Goal: Task Accomplishment & Management: Manage account settings

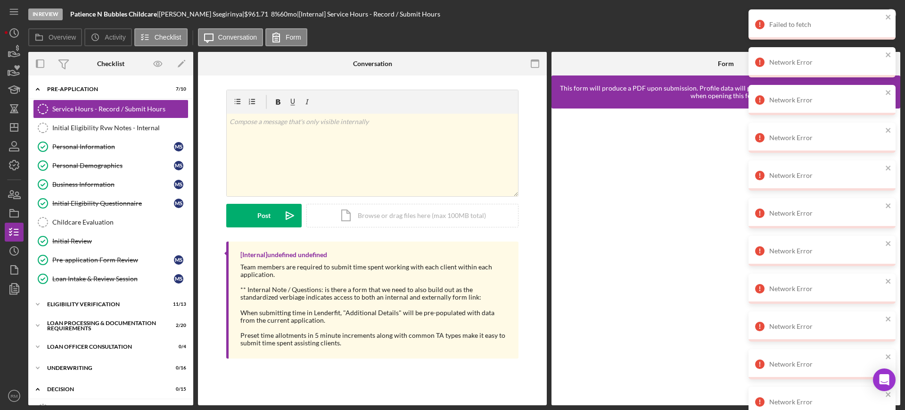
scroll to position [239, 0]
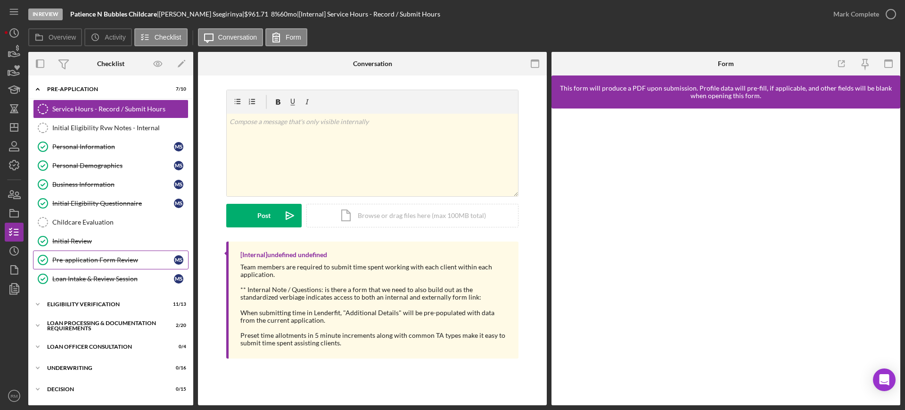
scroll to position [126, 0]
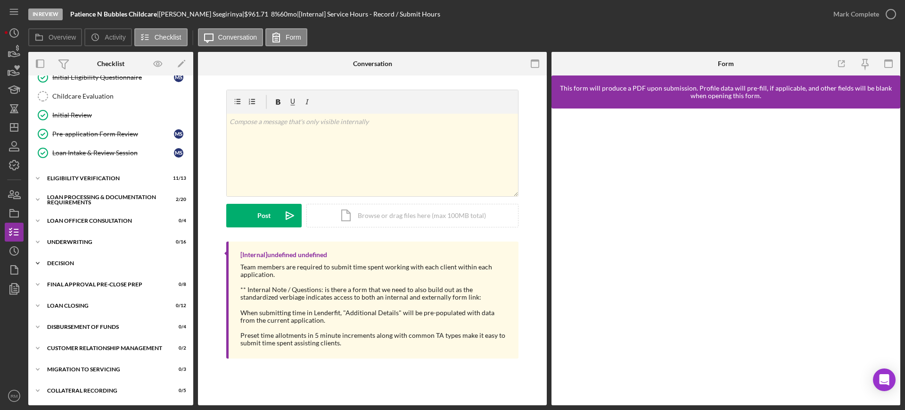
click at [66, 265] on div "Decision" at bounding box center [114, 263] width 134 height 6
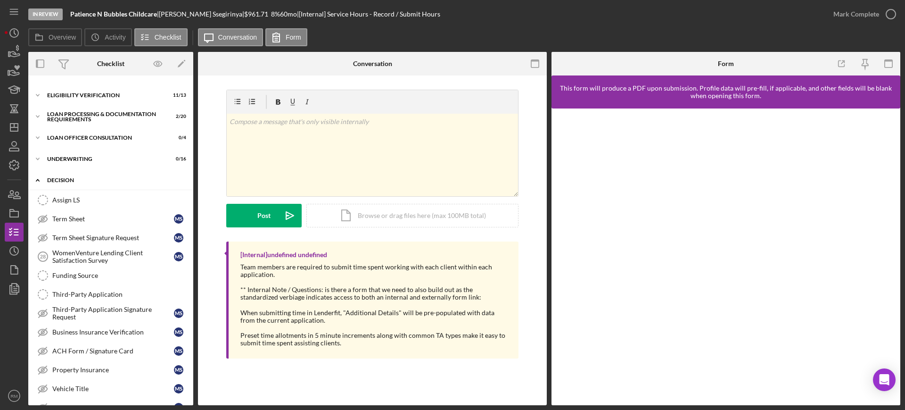
scroll to position [211, 0]
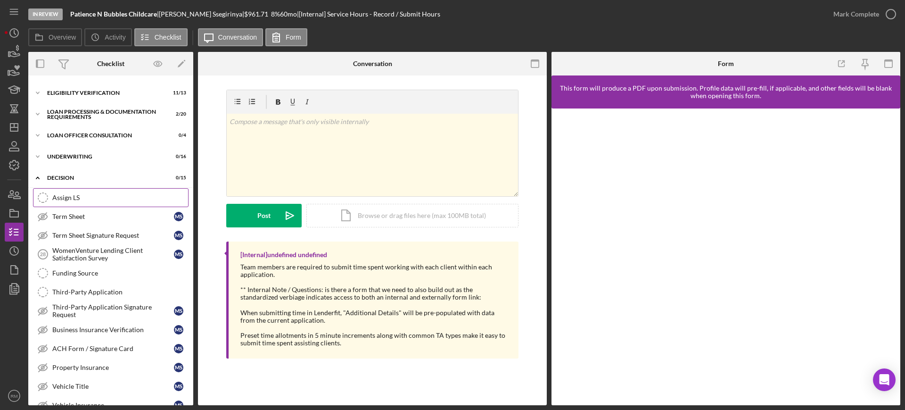
click at [101, 201] on div "Assign LS" at bounding box center [120, 198] width 136 height 8
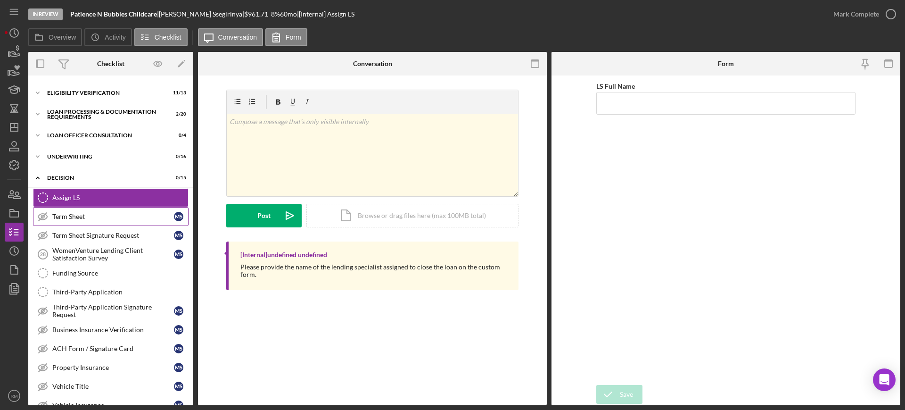
click at [95, 215] on div "Term Sheet" at bounding box center [113, 217] width 122 height 8
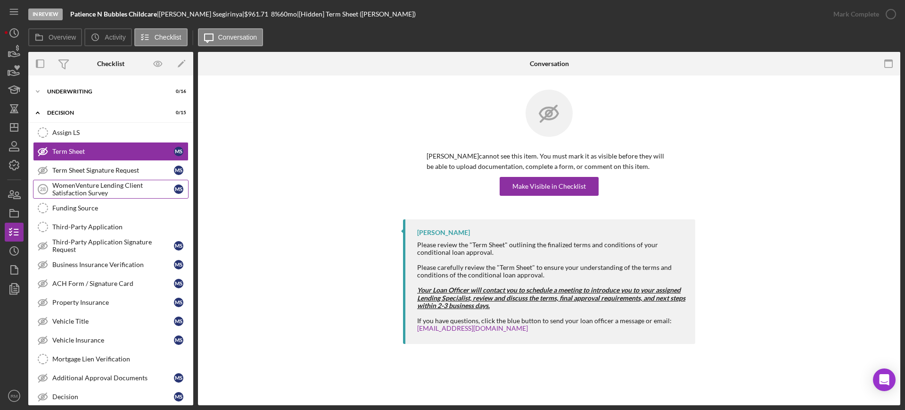
scroll to position [277, 0]
click at [541, 179] on div "Make Visible in Checklist" at bounding box center [549, 186] width 74 height 19
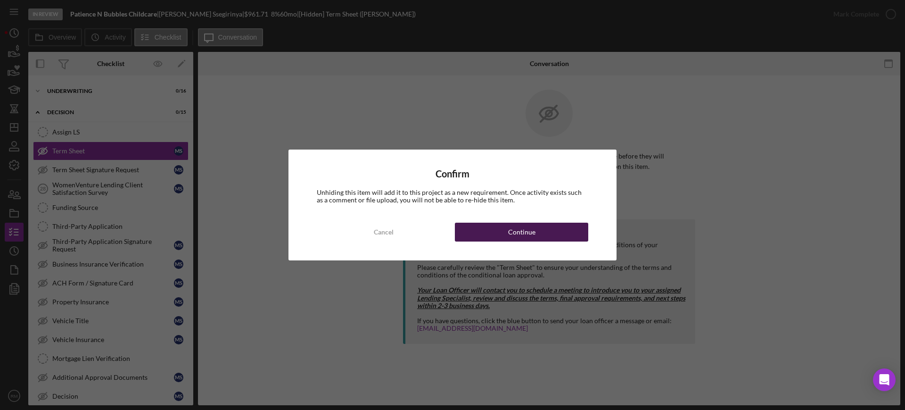
click at [512, 227] on div "Continue" at bounding box center [521, 232] width 27 height 19
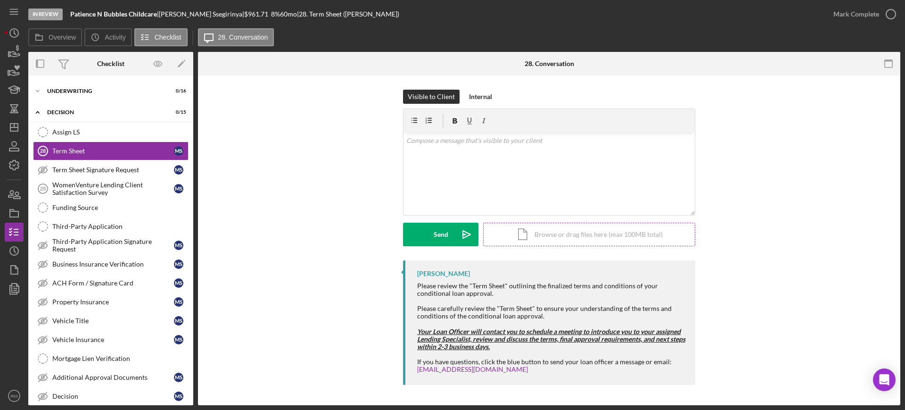
click at [536, 226] on div "Icon/Document Browse or drag files here (max 100MB total) Tap to choose files o…" at bounding box center [589, 235] width 212 height 24
click at [438, 224] on div "Upload" at bounding box center [440, 235] width 21 height 24
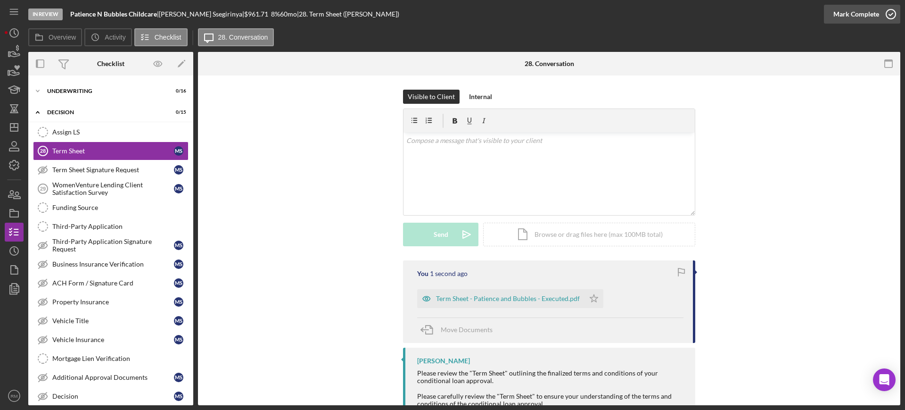
click at [864, 15] on div "Mark Complete" at bounding box center [856, 14] width 46 height 19
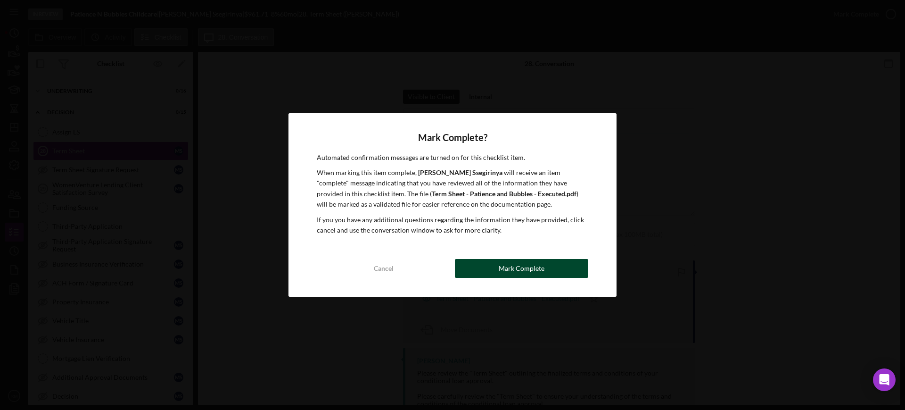
click at [508, 265] on div "Mark Complete" at bounding box center [522, 268] width 46 height 19
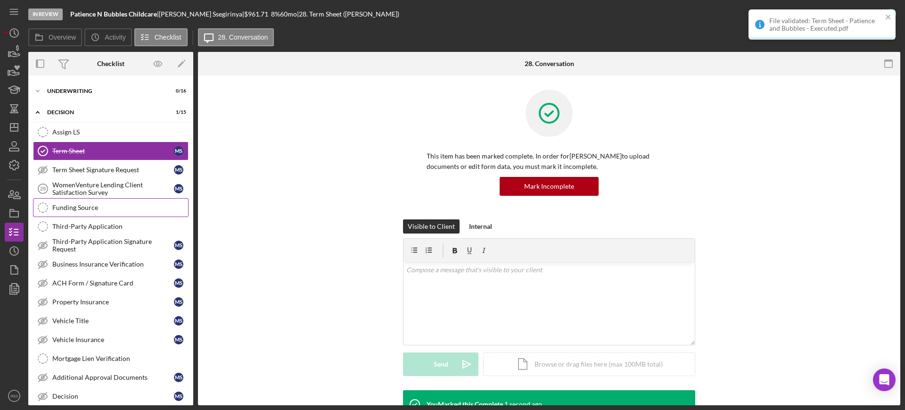
click at [110, 210] on div "Funding Source" at bounding box center [120, 208] width 136 height 8
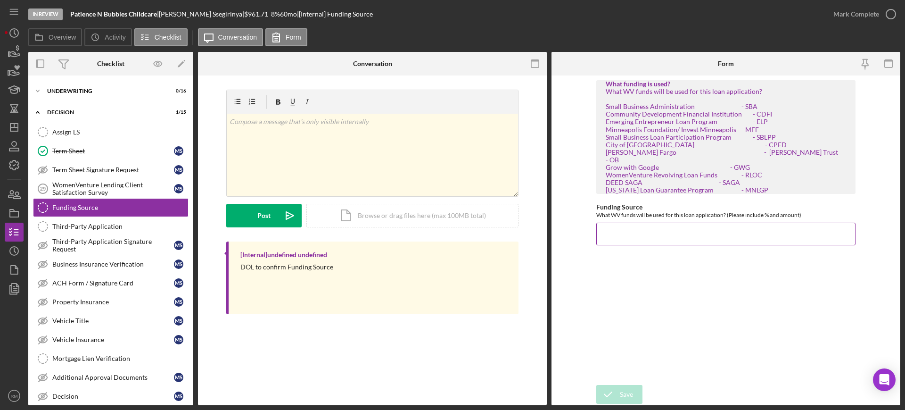
click at [699, 230] on input "Funding Source" at bounding box center [725, 234] width 259 height 23
type input "ATF $25,000, DOF $10,000, SBA $10,000"
click at [602, 394] on icon "submit" at bounding box center [608, 394] width 24 height 24
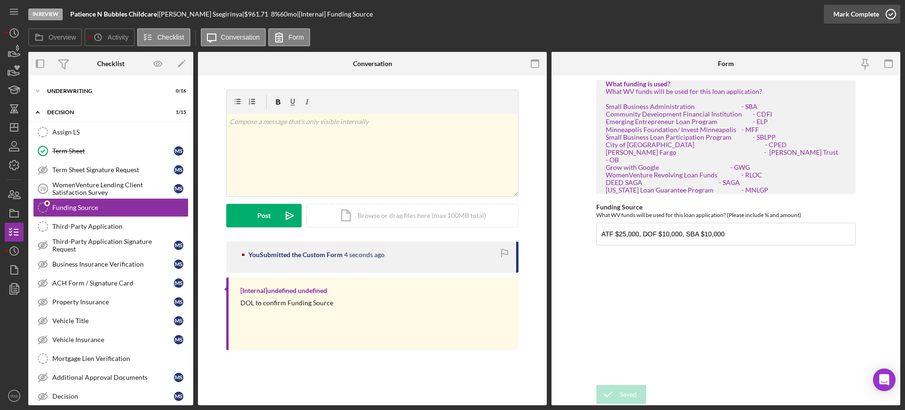
click at [853, 10] on div "Mark Complete" at bounding box center [856, 14] width 46 height 19
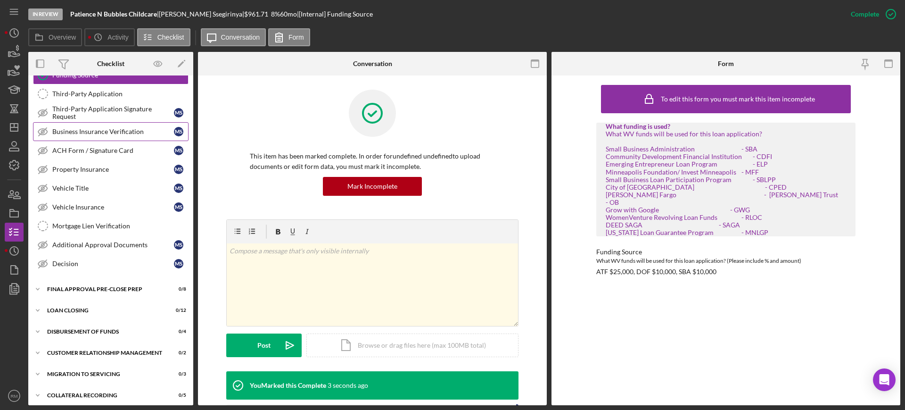
scroll to position [321, 0]
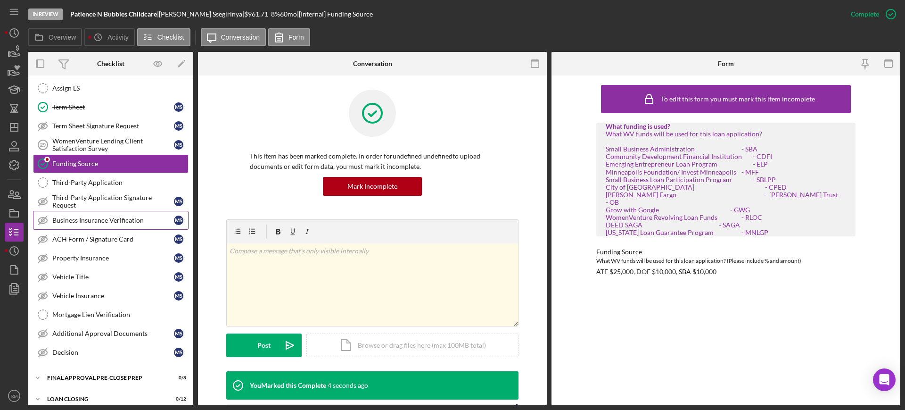
click at [99, 218] on div "Business Insurance Verification" at bounding box center [113, 220] width 122 height 8
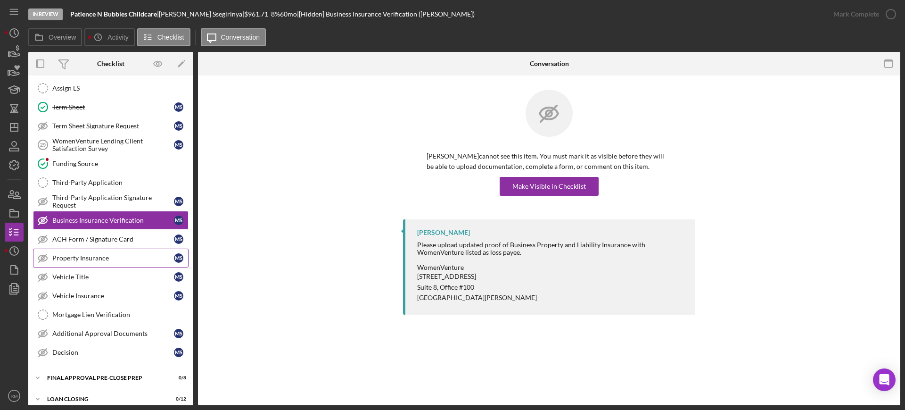
scroll to position [380, 0]
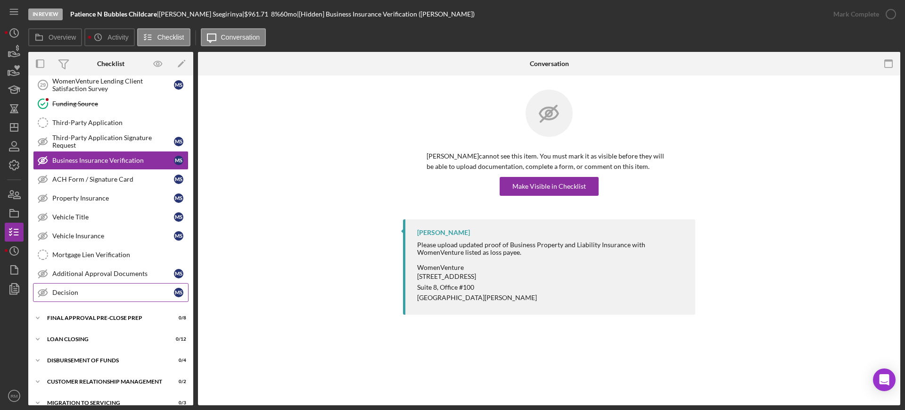
click at [82, 295] on div "Decision" at bounding box center [113, 293] width 122 height 8
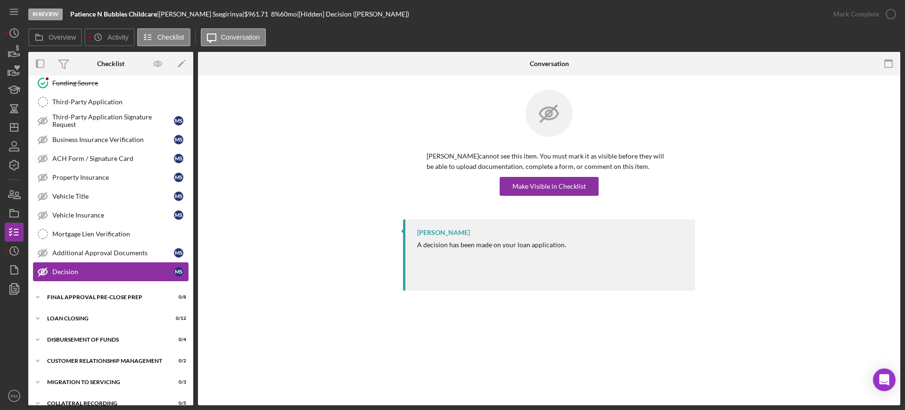
scroll to position [402, 0]
click at [82, 295] on div "Final Approval Pre-Close Prep" at bounding box center [104, 297] width 115 height 6
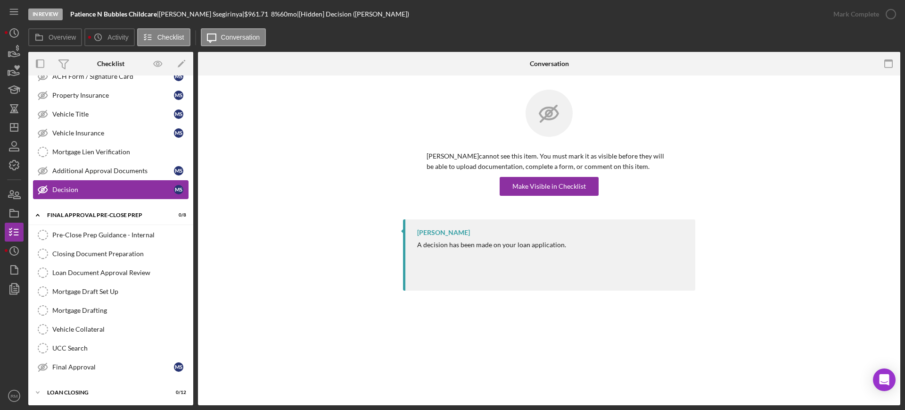
scroll to position [491, 0]
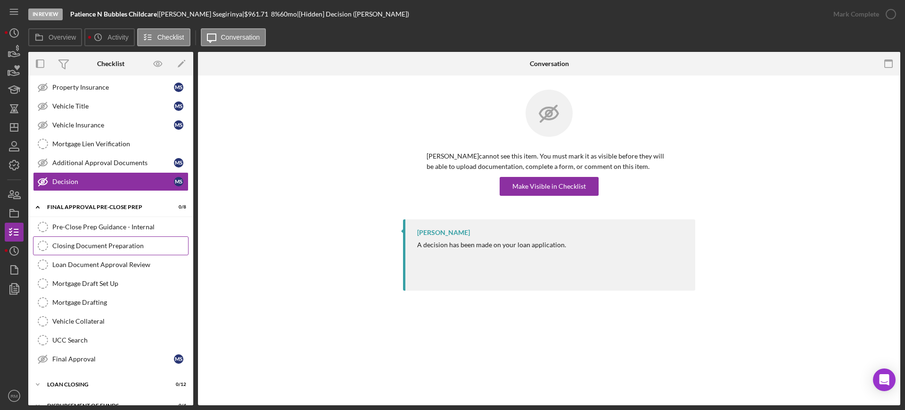
click at [124, 246] on div "Closing Document Preparation" at bounding box center [120, 246] width 136 height 8
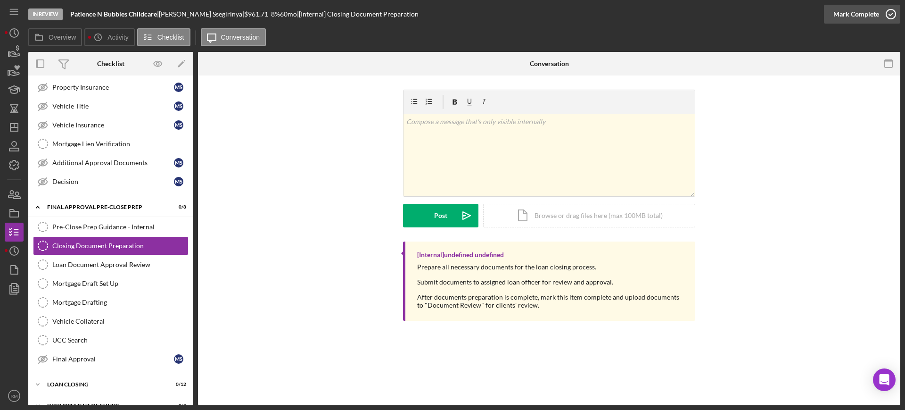
click at [869, 18] on div "Mark Complete" at bounding box center [856, 14] width 46 height 19
click at [857, 15] on div "Mark Complete" at bounding box center [856, 14] width 46 height 19
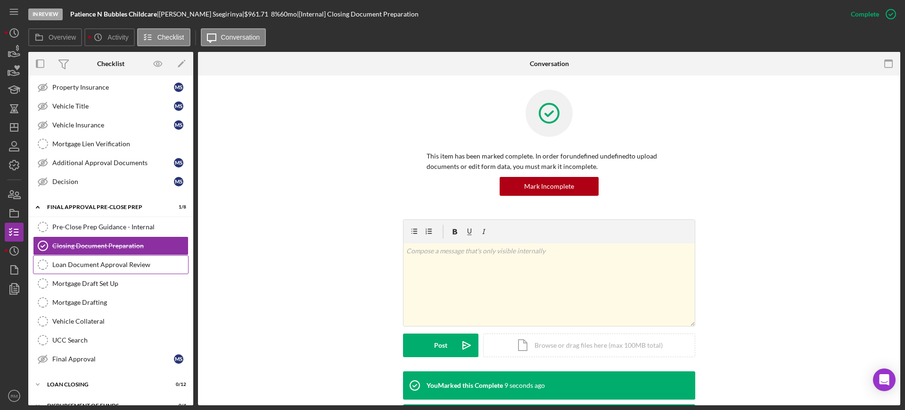
click at [105, 267] on div "Loan Document Approval Review" at bounding box center [120, 265] width 136 height 8
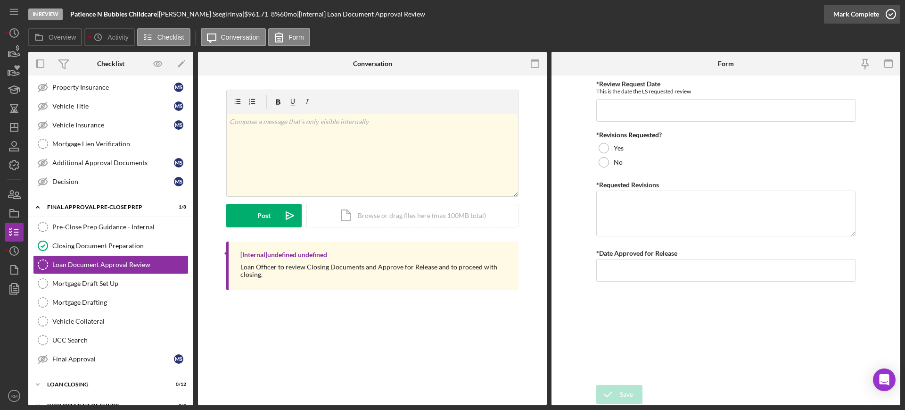
click at [875, 11] on div "Mark Complete" at bounding box center [856, 14] width 46 height 19
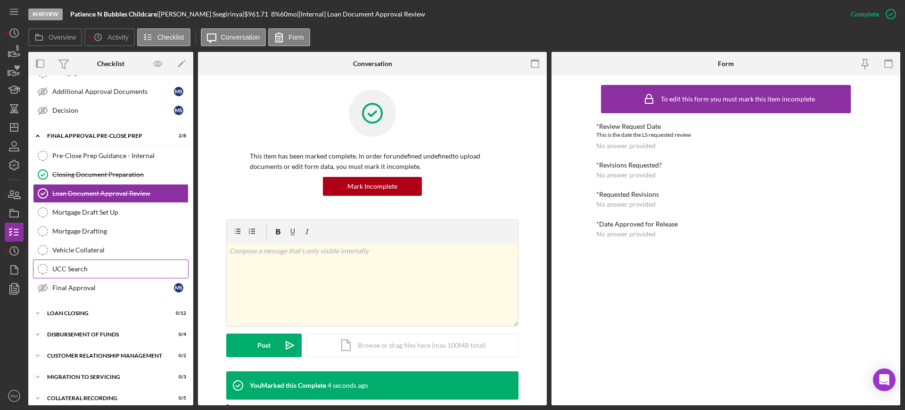
scroll to position [570, 0]
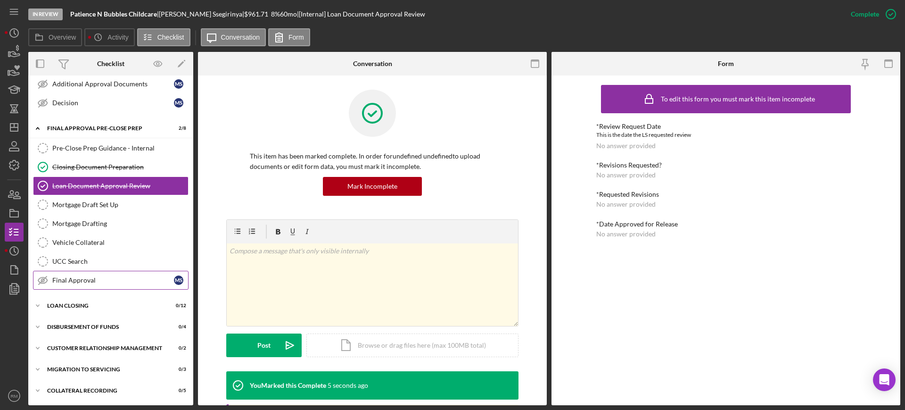
click at [115, 271] on link "Final Approval Final Approval M S" at bounding box center [111, 280] width 156 height 19
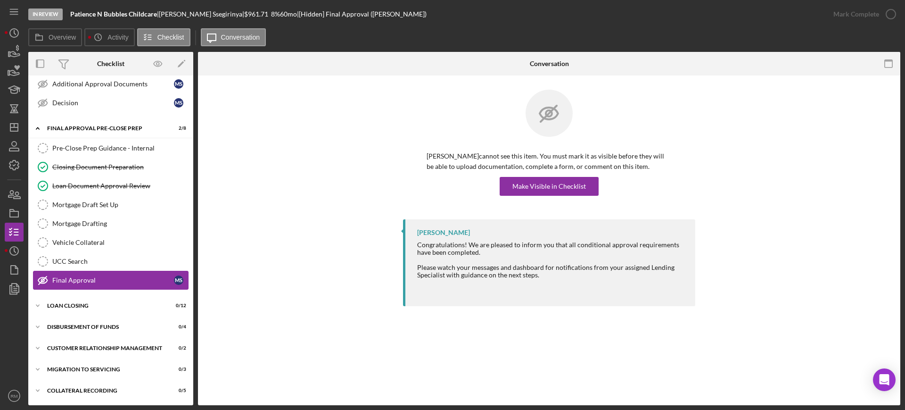
scroll to position [570, 0]
click at [98, 303] on div "Loan Closing" at bounding box center [114, 306] width 134 height 6
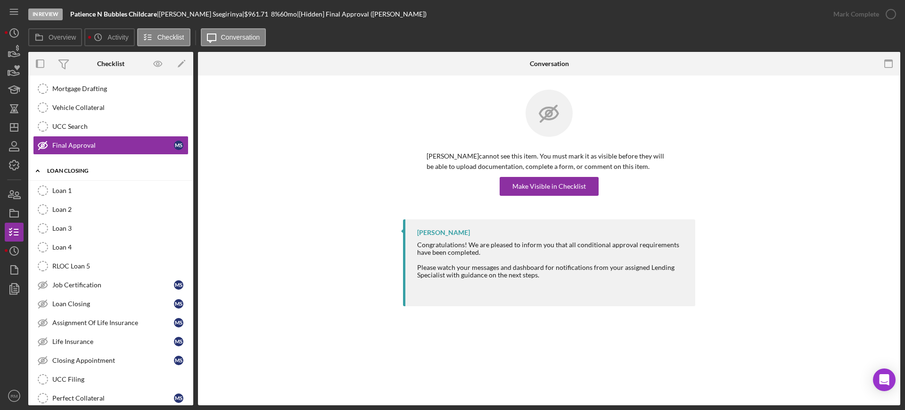
scroll to position [772, 0]
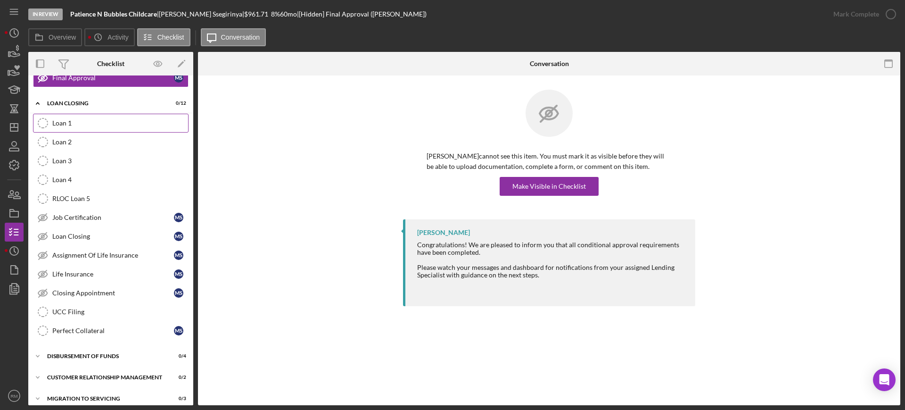
click at [66, 114] on link "Loan 1 Loan 1" at bounding box center [111, 123] width 156 height 19
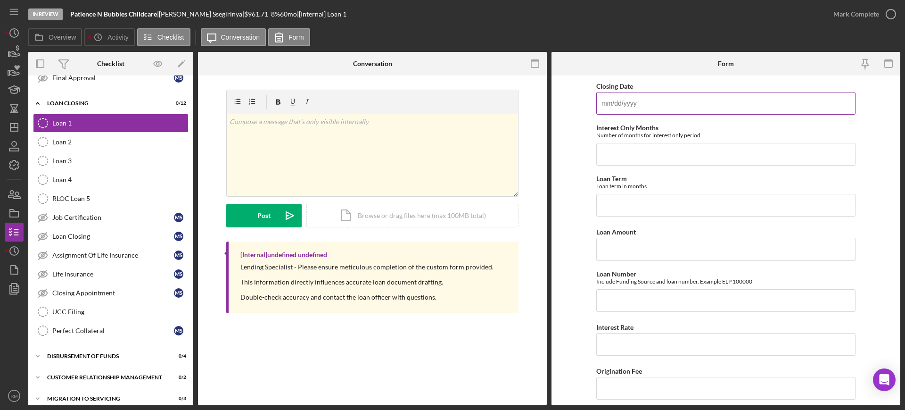
click at [661, 101] on input "Closing Date" at bounding box center [725, 103] width 259 height 23
type input "08/19/2025"
type input "6"
type input "60"
type input "$25,000"
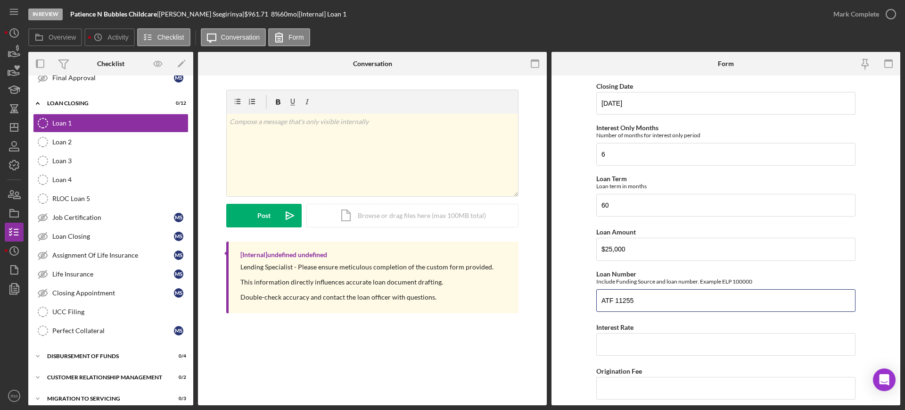
type input "ATF 11255"
type input "8.00000%"
type input "500"
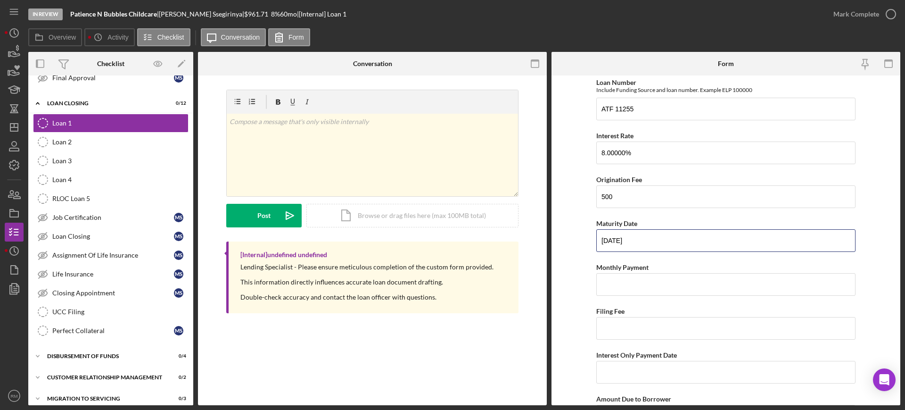
type input "08/20/2030"
type input "$554.86"
type input "$142.50"
type input "09/20/2025"
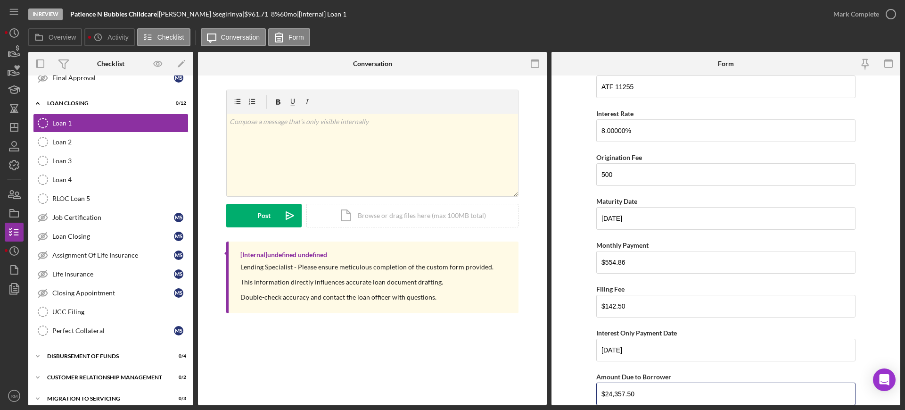
type input "$24,357.50"
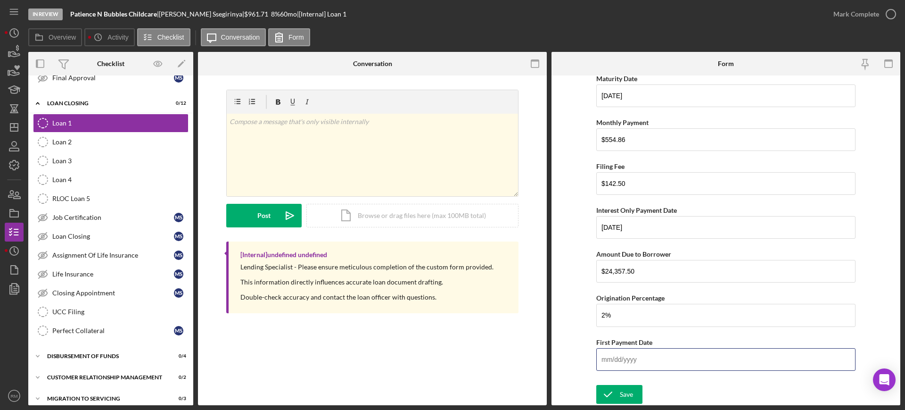
type input "2.00000%"
type input "03/20/2026"
click at [614, 392] on icon "submit" at bounding box center [608, 394] width 24 height 24
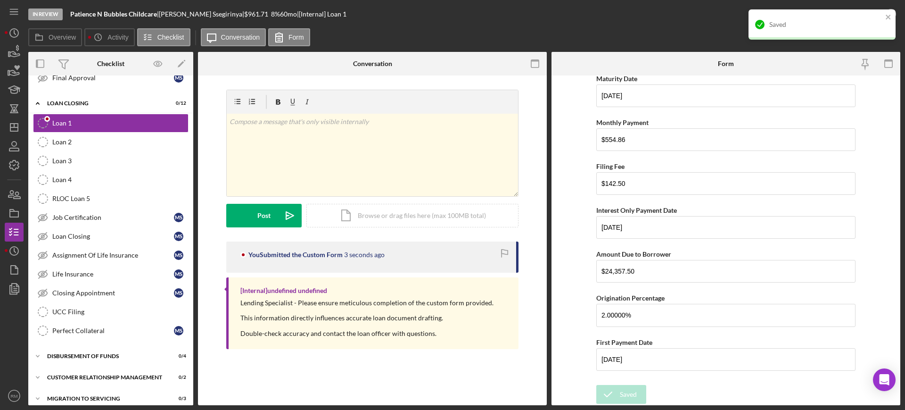
click at [846, 16] on div "Saved" at bounding box center [822, 24] width 147 height 30
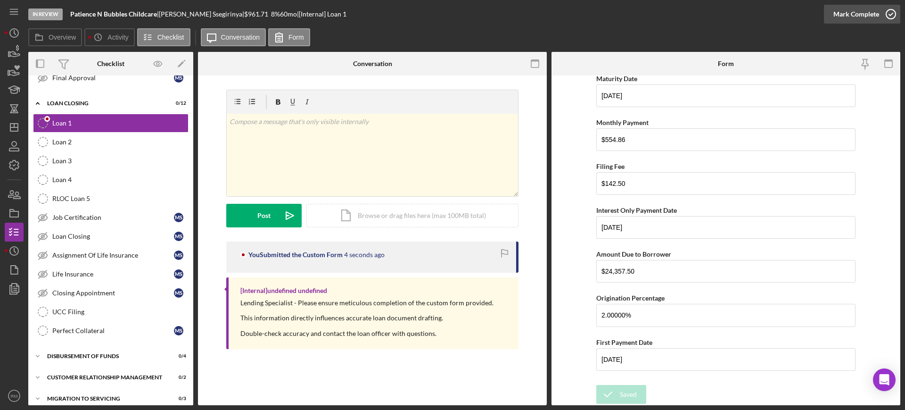
click at [864, 17] on div "Mark Complete" at bounding box center [856, 14] width 46 height 19
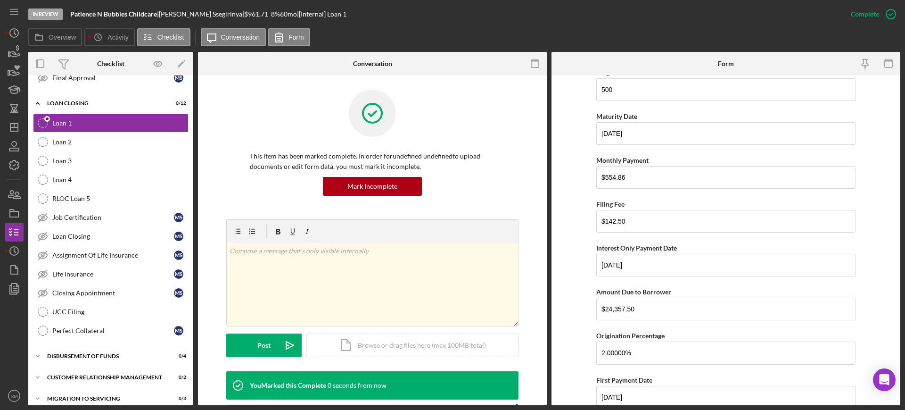
scroll to position [374, 0]
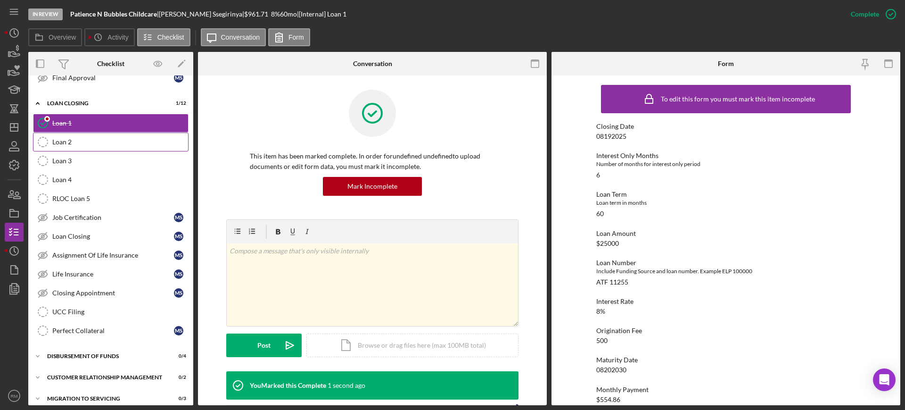
click at [131, 148] on link "Loan 2 Loan 2" at bounding box center [111, 141] width 156 height 19
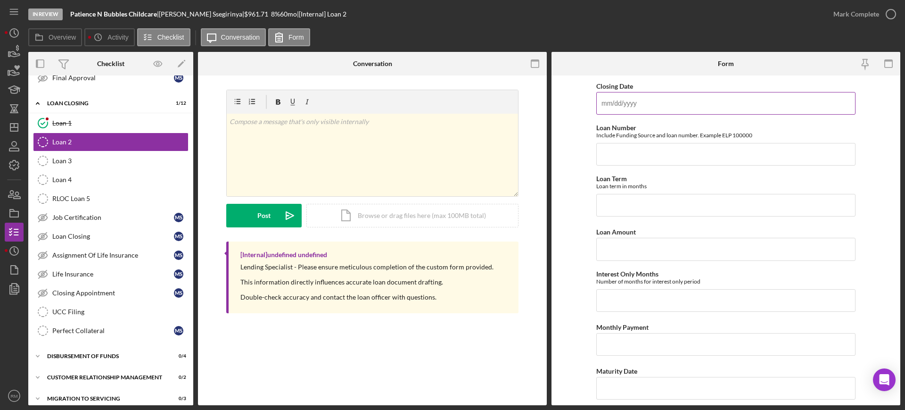
click at [636, 105] on input "Closing Date" at bounding box center [725, 103] width 259 height 23
type input "08/19/2025"
type input "DOF 11256"
type input "60"
type input "$10,000"
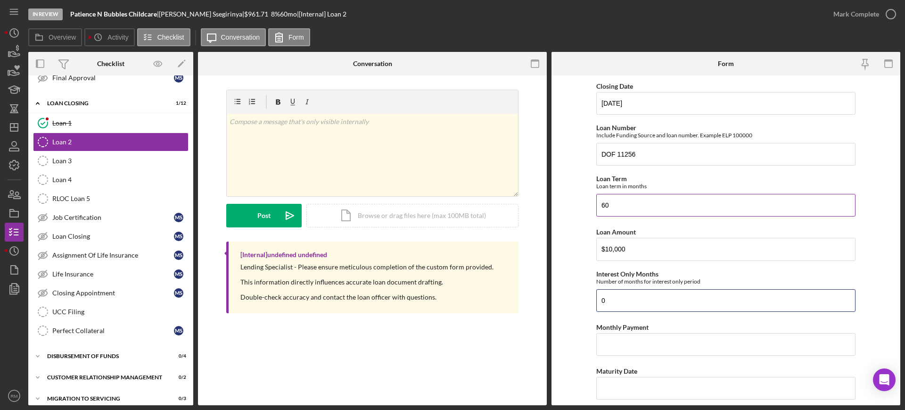
type input "0"
type input "$203.43"
type input "08/20/2030"
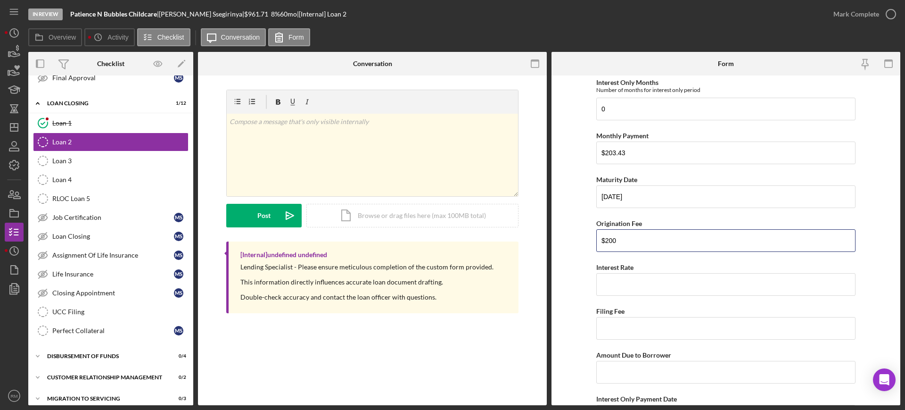
type input "$200"
type input "8.00000%"
type input "$0"
type input "$9,800"
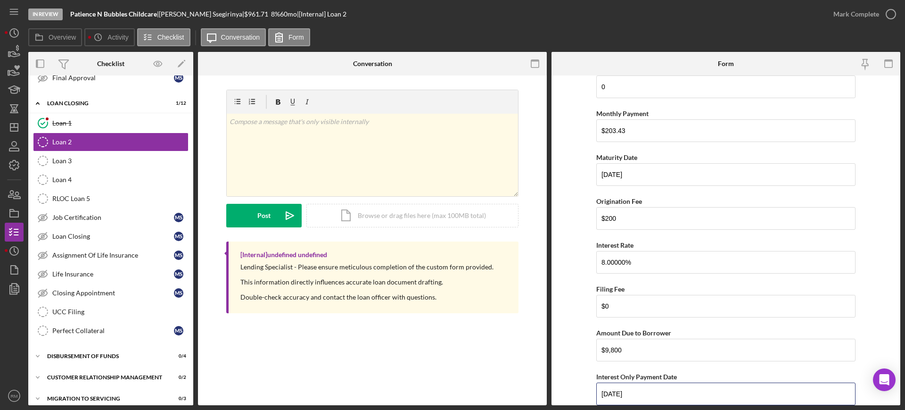
type input "09/20/2025"
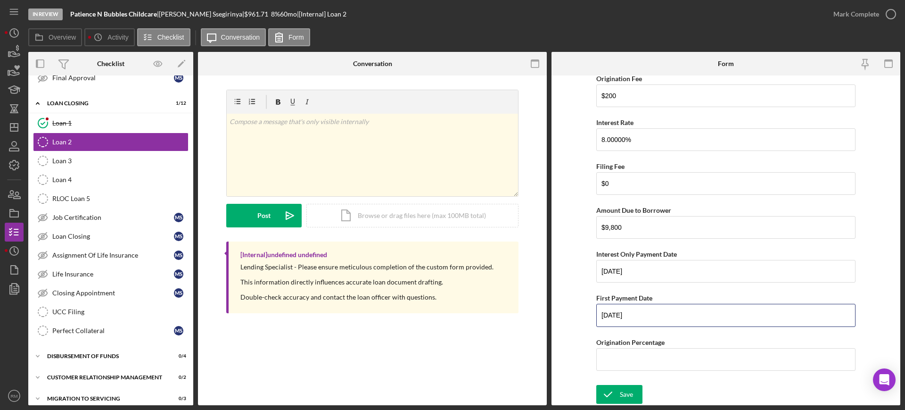
type input "09/20/2025"
type input "2.00000%"
click at [631, 392] on div "Save" at bounding box center [626, 394] width 13 height 19
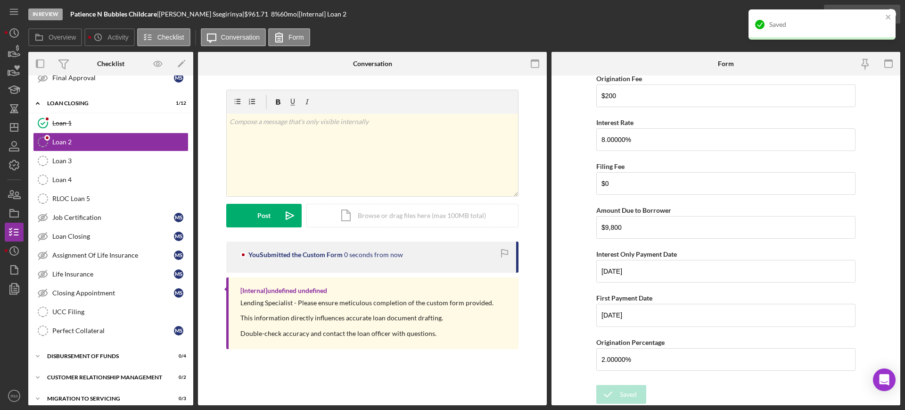
click at [835, 16] on div "Saved" at bounding box center [822, 28] width 151 height 41
click at [835, 17] on div "Saved" at bounding box center [818, 24] width 133 height 15
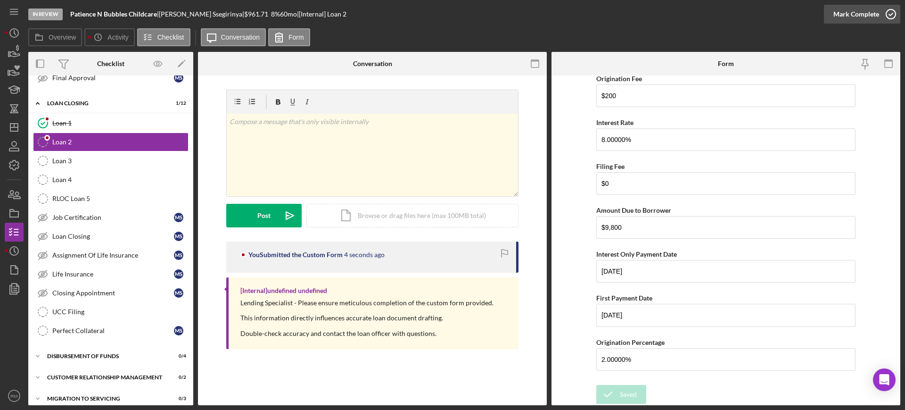
click at [840, 16] on div "Mark Complete" at bounding box center [856, 14] width 46 height 19
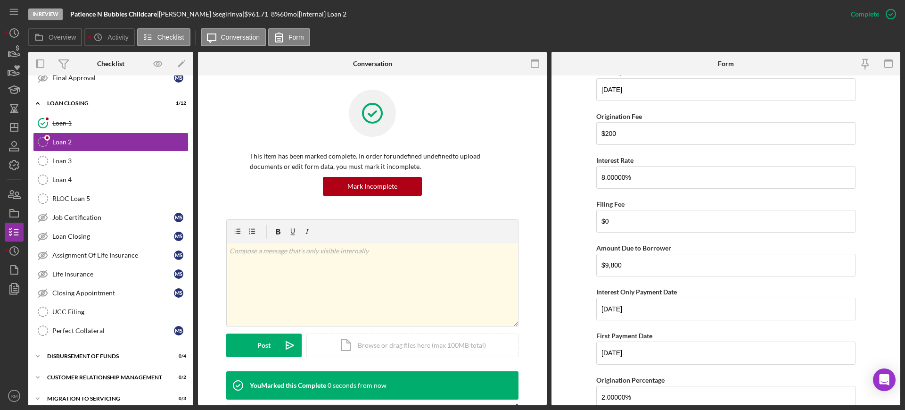
scroll to position [374, 0]
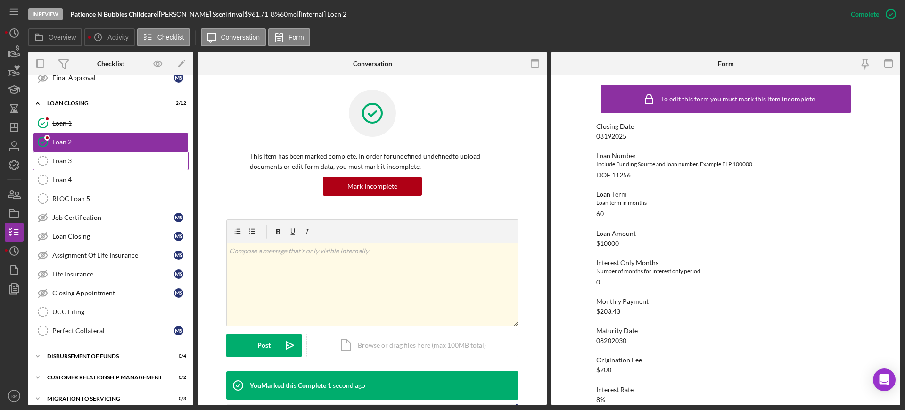
click at [120, 164] on div "Loan 3" at bounding box center [120, 161] width 136 height 8
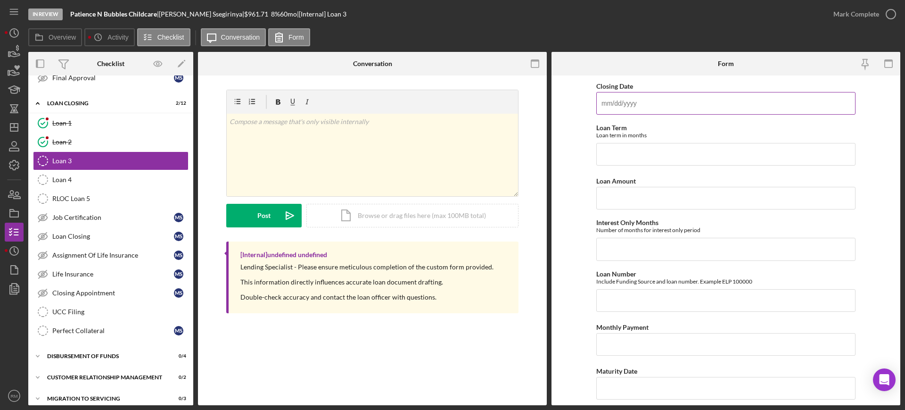
click at [652, 95] on input "Closing Date" at bounding box center [725, 103] width 259 height 23
type input "08/19/2025"
type input "60"
type input "$10,000"
type input "0"
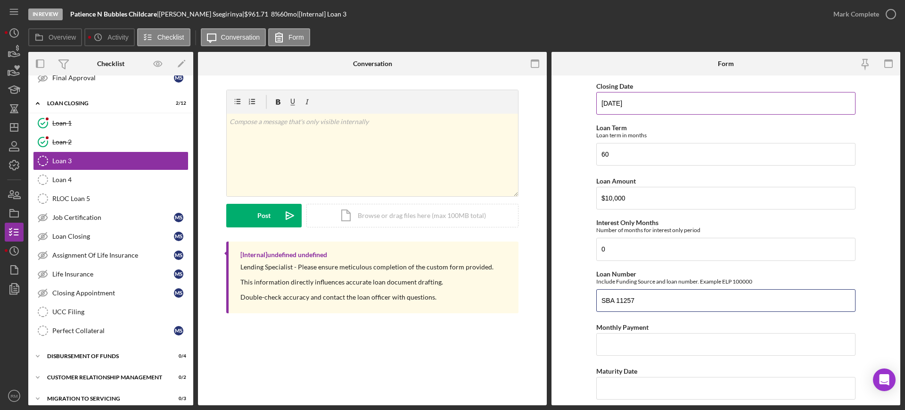
type input "SBA 11257"
type input "$203.43"
type input "08/20/2030"
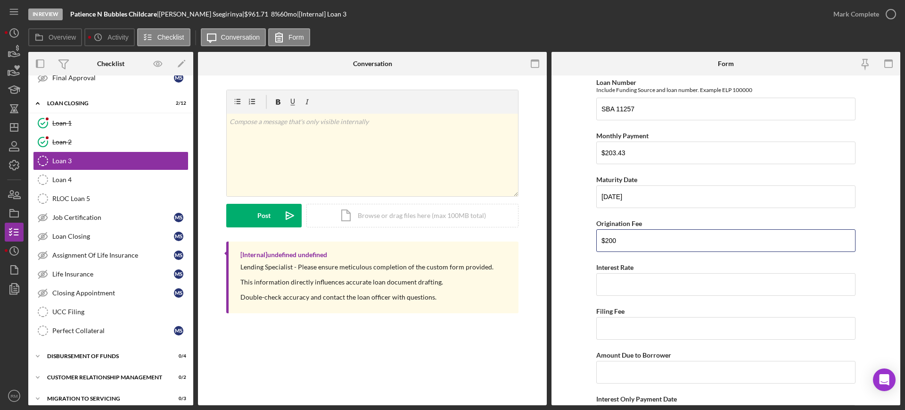
type input "$200"
type input "8.00000%"
type input "$0"
type input "$9,800"
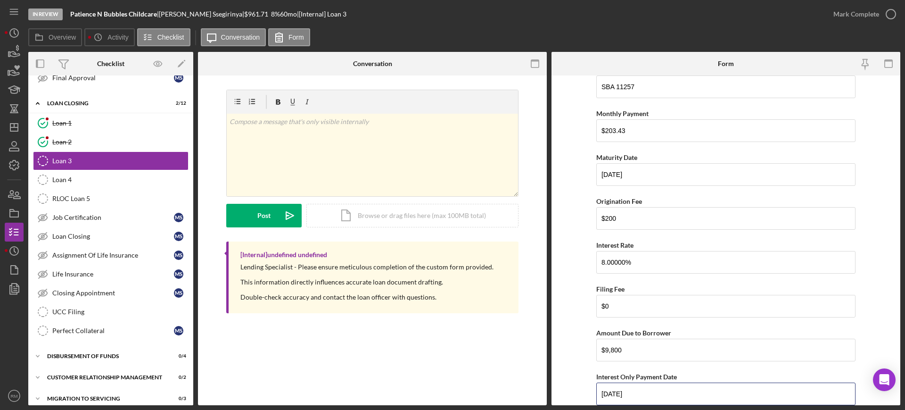
type input "09/20/2025"
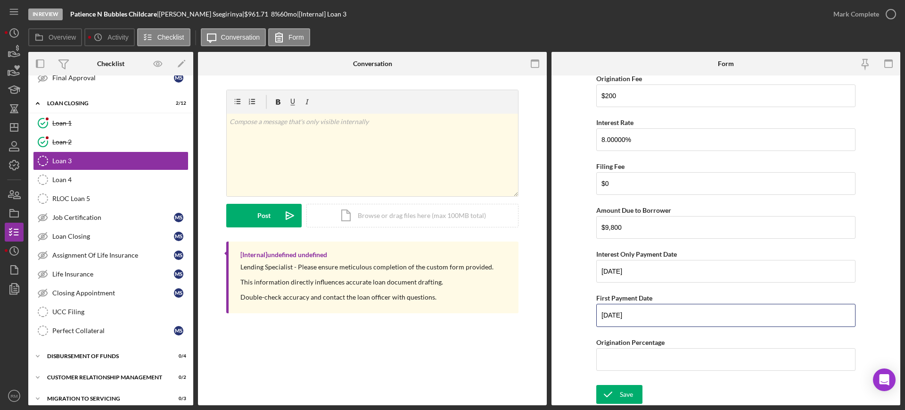
type input "09/20/2025"
type input "2.00000%"
click at [615, 391] on icon "submit" at bounding box center [608, 394] width 24 height 24
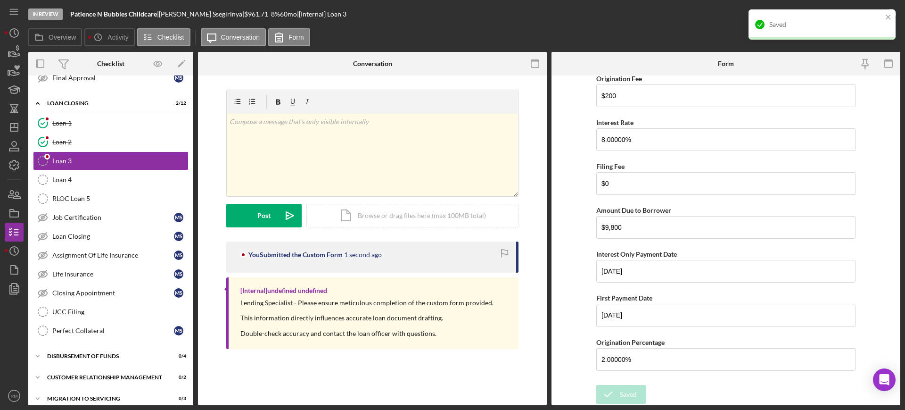
click at [846, 22] on div "Saved" at bounding box center [825, 25] width 113 height 8
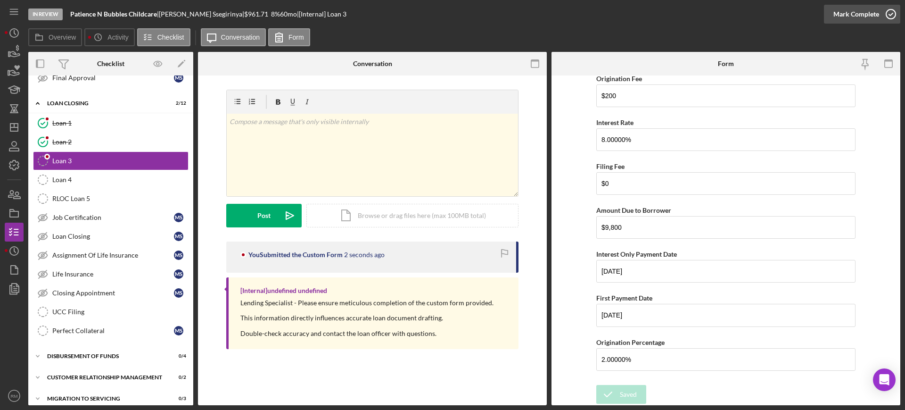
click at [859, 16] on div "Mark Complete" at bounding box center [856, 14] width 46 height 19
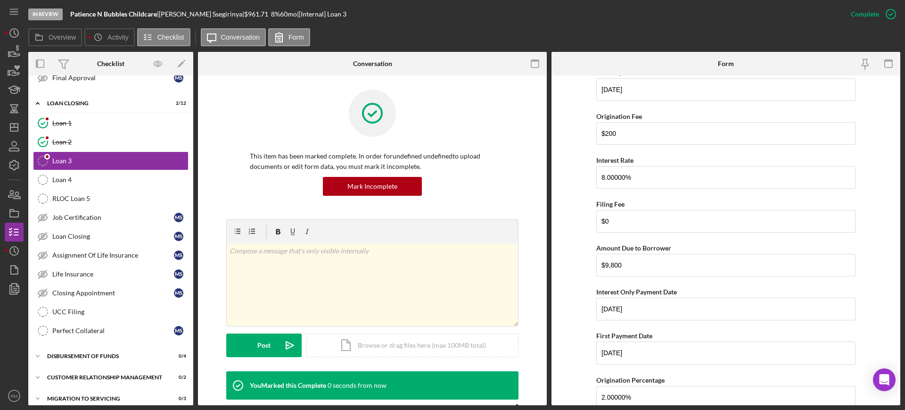
scroll to position [374, 0]
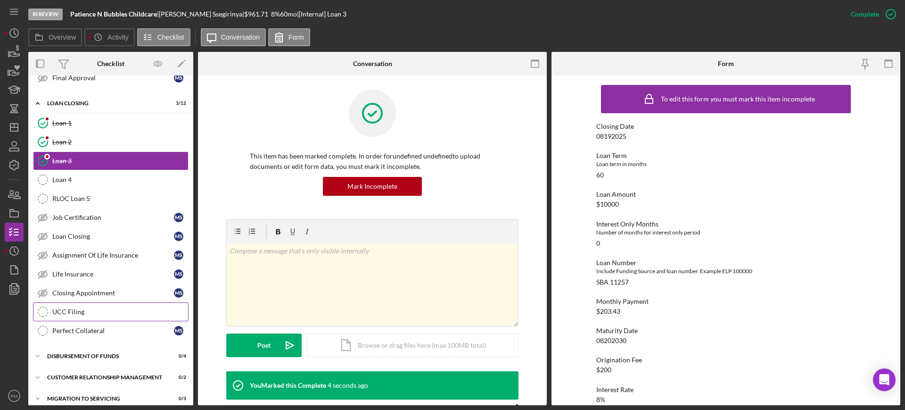
click at [97, 312] on div "UCC Filing" at bounding box center [120, 312] width 136 height 8
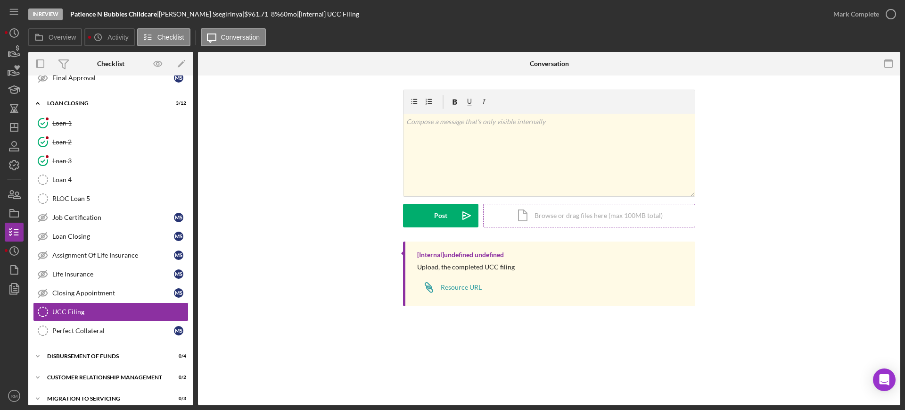
click at [544, 210] on div "Icon/Document Browse or drag files here (max 100MB total) Tap to choose files o…" at bounding box center [589, 216] width 212 height 24
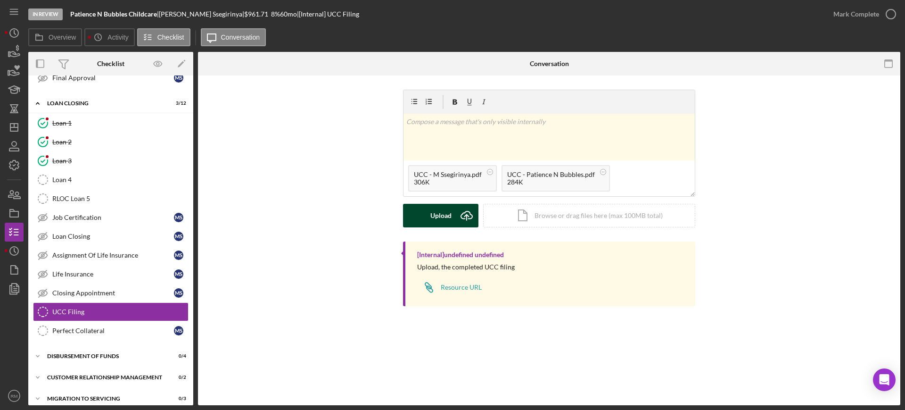
click at [429, 214] on button "Upload Icon/Upload" at bounding box center [440, 216] width 75 height 24
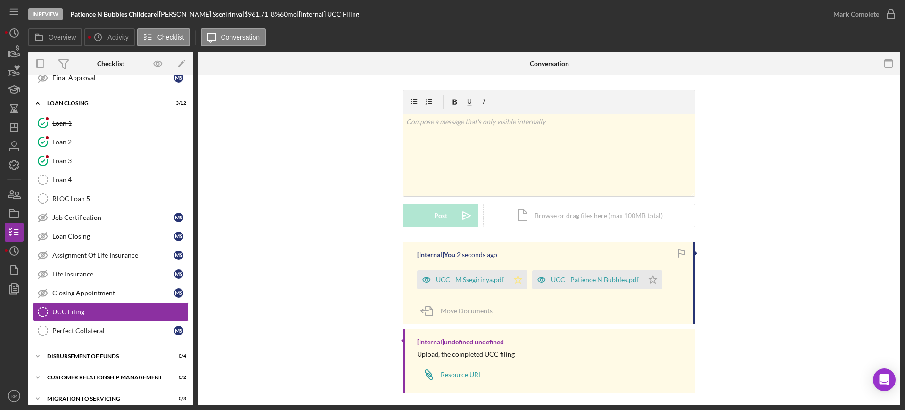
click at [514, 278] on polygon "button" at bounding box center [518, 279] width 8 height 8
click at [647, 280] on icon "Icon/Star" at bounding box center [652, 279] width 19 height 19
click at [875, 8] on div "Mark Complete" at bounding box center [856, 14] width 46 height 19
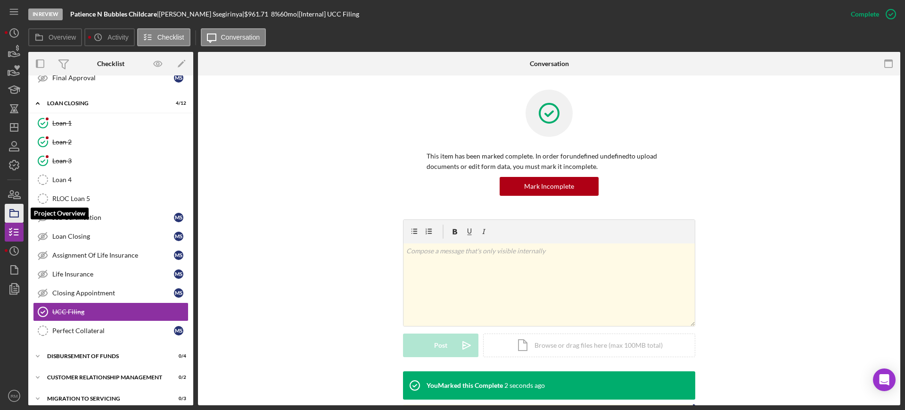
click at [12, 206] on icon "button" at bounding box center [14, 213] width 24 height 24
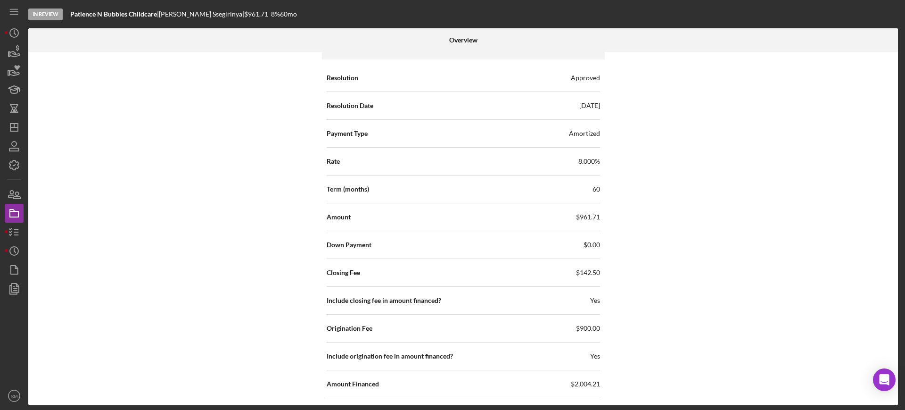
scroll to position [1164, 0]
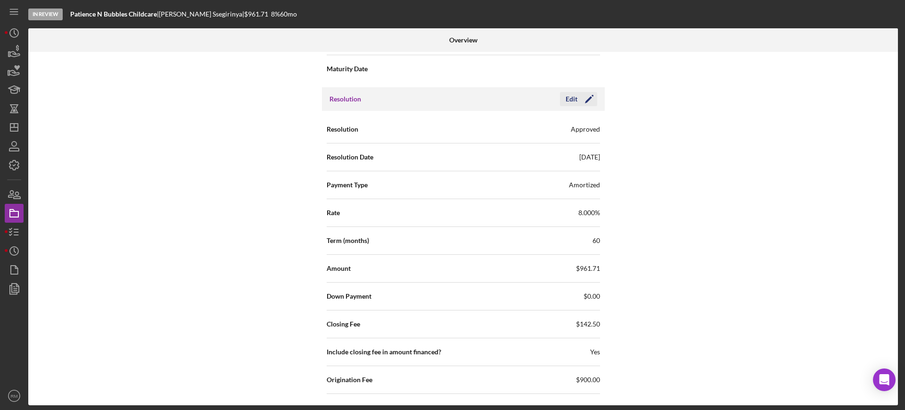
click at [585, 101] on polygon "button" at bounding box center [588, 99] width 7 height 7
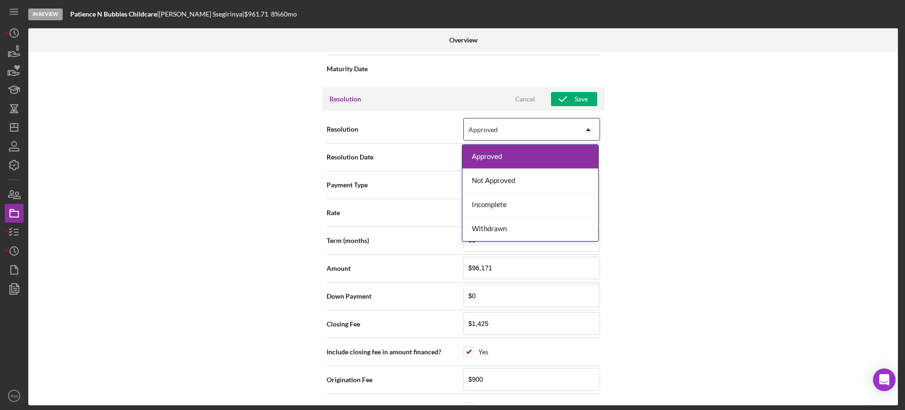
click at [542, 132] on div "Approved" at bounding box center [520, 130] width 113 height 22
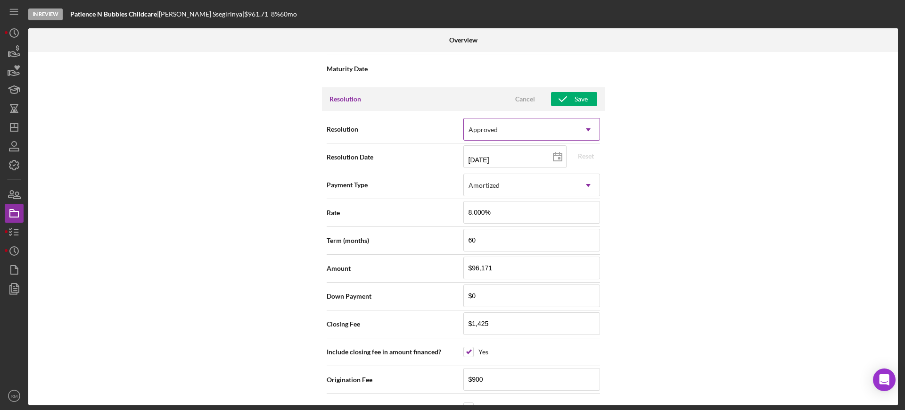
click at [542, 132] on div "Approved" at bounding box center [520, 130] width 113 height 22
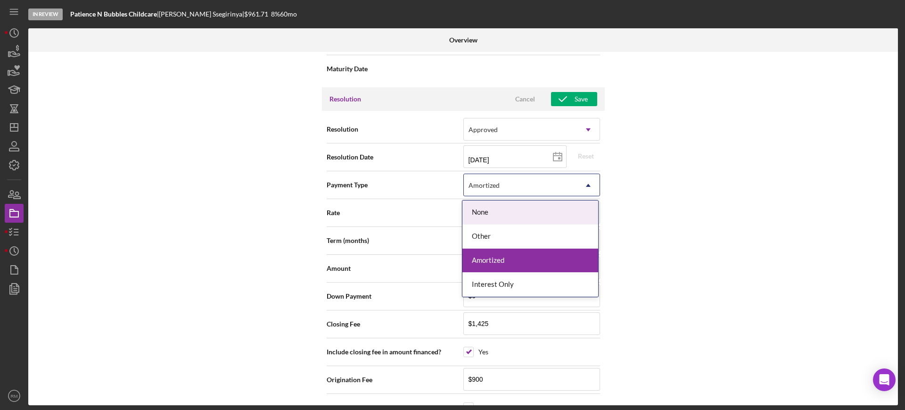
click at [517, 190] on div "Amortized" at bounding box center [520, 185] width 113 height 22
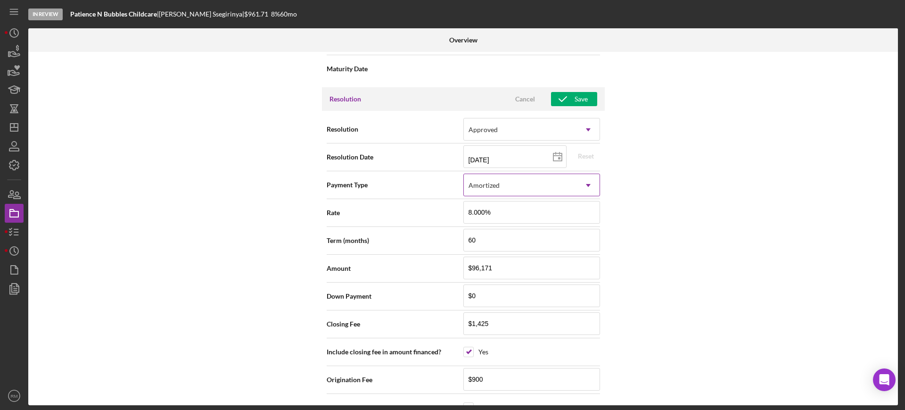
click at [517, 190] on div "Amortized" at bounding box center [520, 185] width 113 height 22
click at [510, 209] on input "8.000%" at bounding box center [531, 212] width 137 height 23
type input "$4"
type input "$45"
type input "$450"
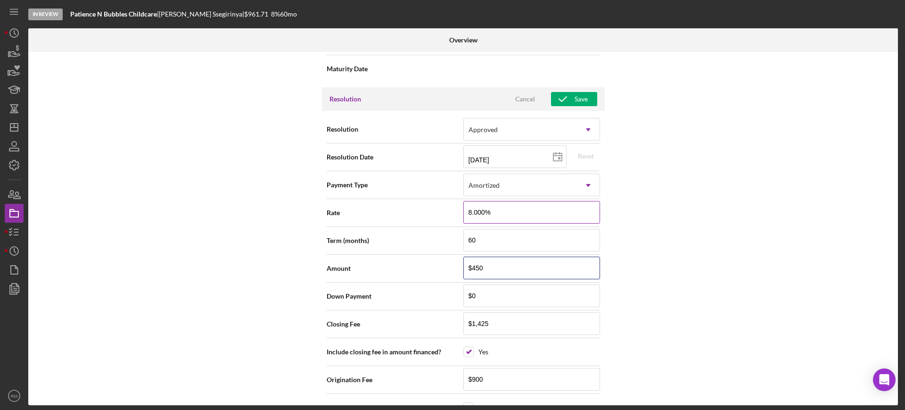
type input "$4,500"
type input "$45,000"
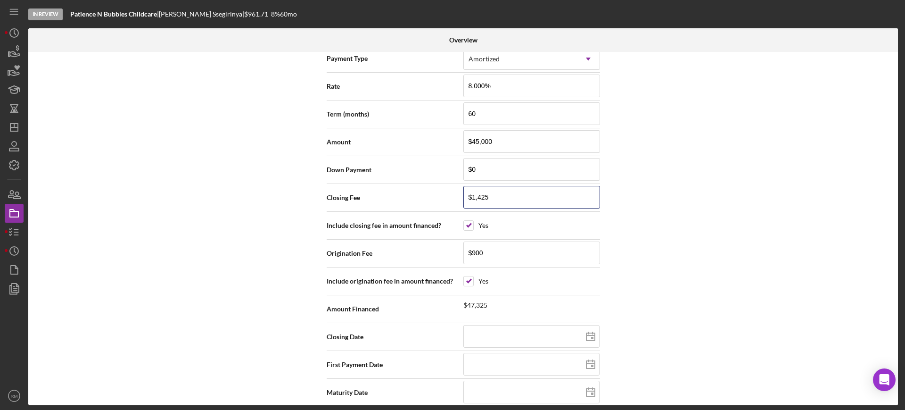
scroll to position [1301, 0]
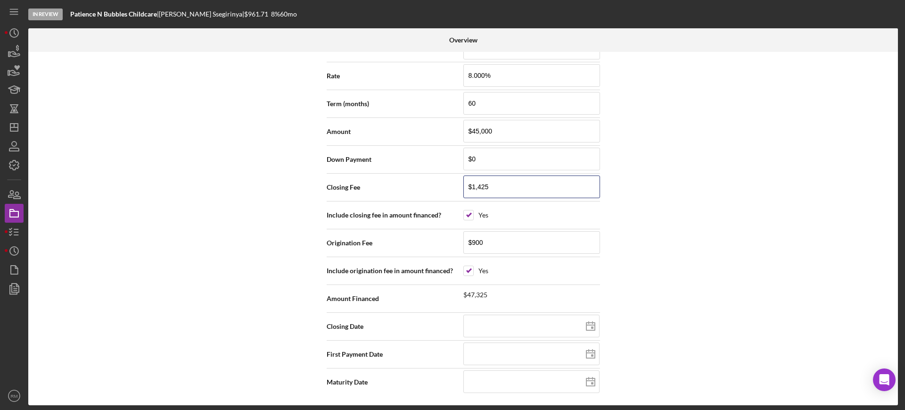
type input "$1"
type input "$14"
type input "$142"
type input "$1,425"
type input "$14,250"
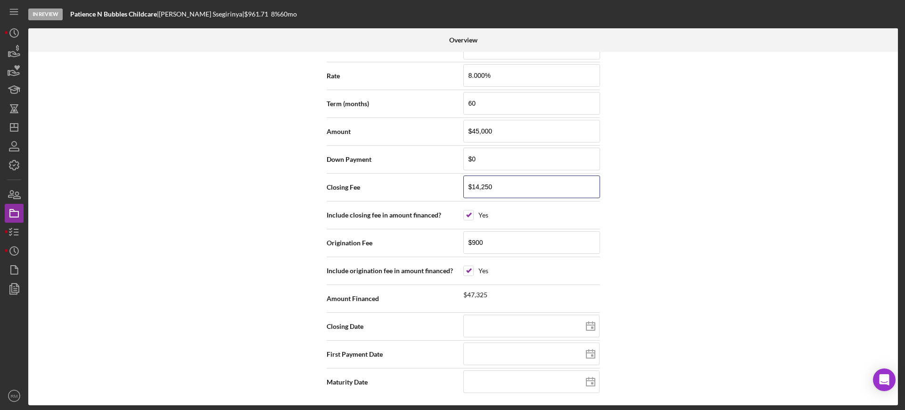
type input "$1,425"
type input "$142"
type input "$1,425"
type input "$14,250"
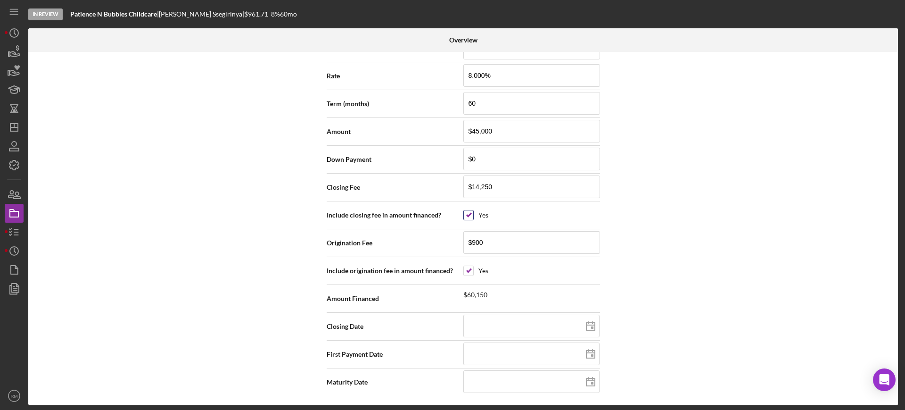
click at [468, 214] on input "checkbox" at bounding box center [468, 214] width 9 height 9
checkbox input "false"
click at [486, 188] on input "$14,250" at bounding box center [531, 186] width 137 height 23
type input "$1,425"
type input "$142"
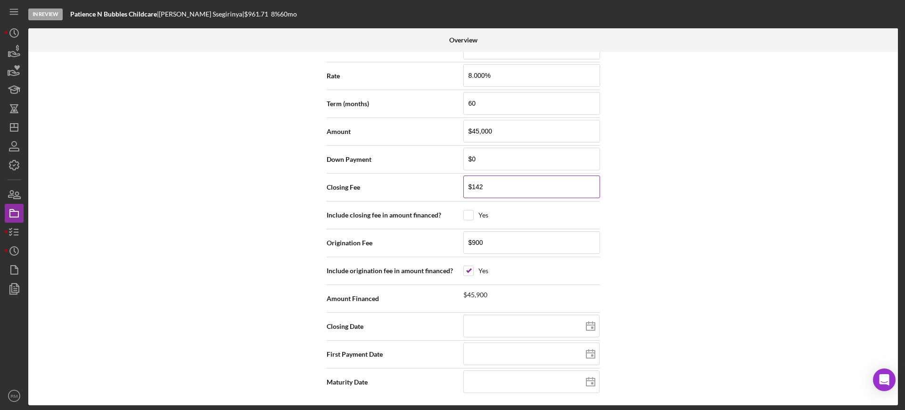
type input "$142"
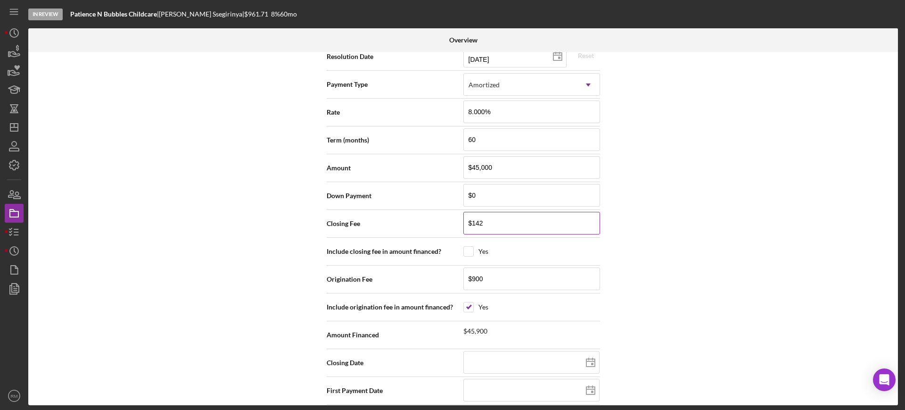
scroll to position [1268, 0]
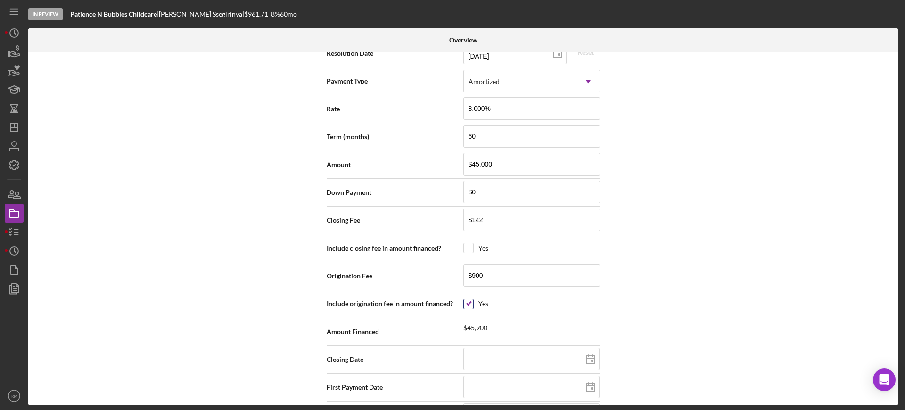
click at [469, 298] on div at bounding box center [468, 303] width 10 height 10
checkbox input "false"
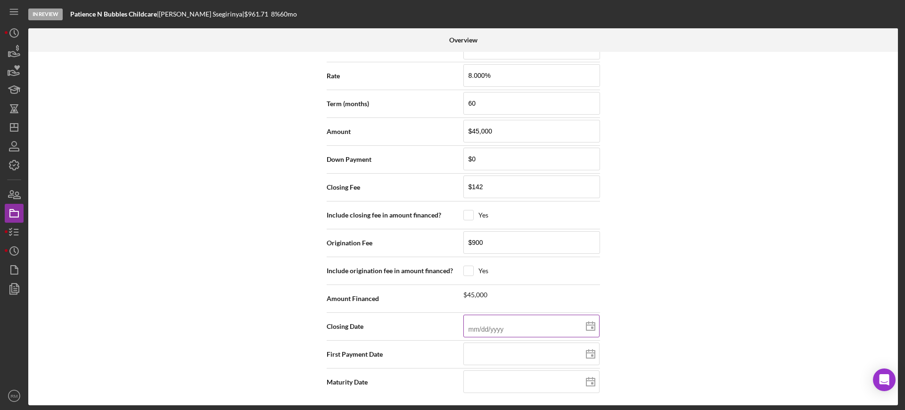
click at [493, 321] on input at bounding box center [531, 325] width 136 height 23
type input "0m/dd/yyyy"
click at [483, 354] on input at bounding box center [531, 353] width 136 height 23
click at [484, 380] on input at bounding box center [531, 381] width 136 height 23
click at [651, 259] on div "Internal Workflow Stage In Review Icon/Dropdown Arrow Archive (can unarchive la…" at bounding box center [463, 228] width 870 height 353
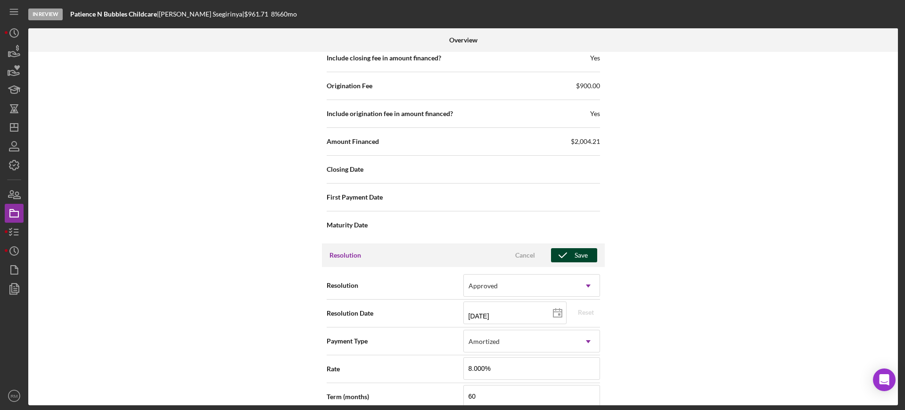
scroll to position [1015, 0]
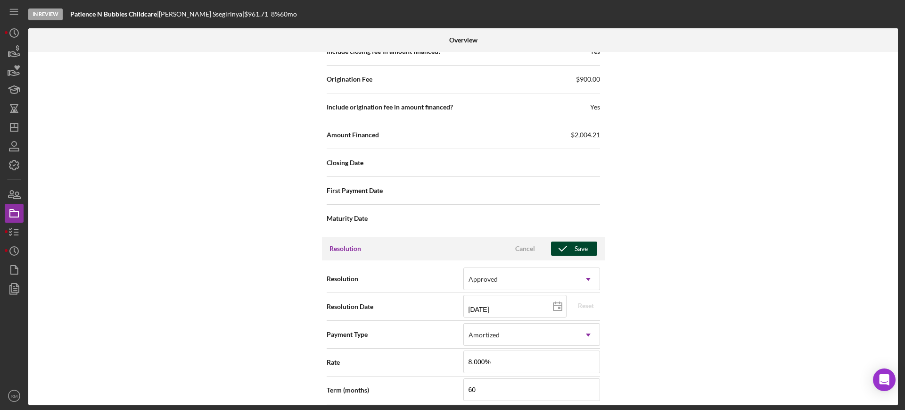
click at [575, 247] on div "Save" at bounding box center [581, 248] width 13 height 14
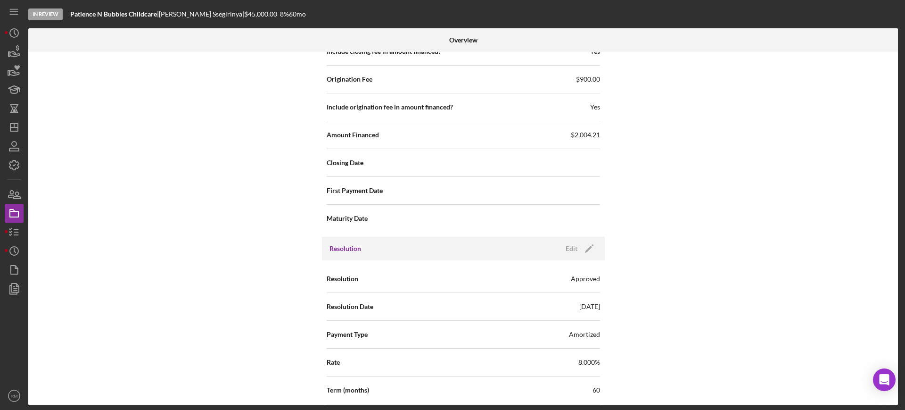
scroll to position [1301, 0]
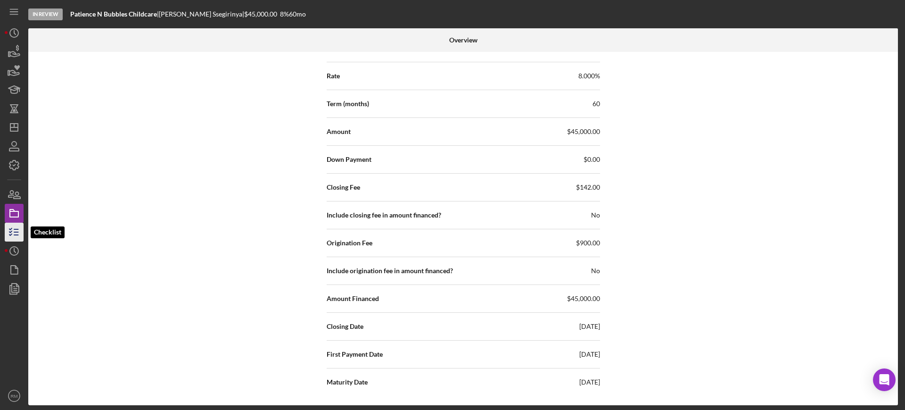
click at [21, 223] on icon "button" at bounding box center [14, 232] width 24 height 24
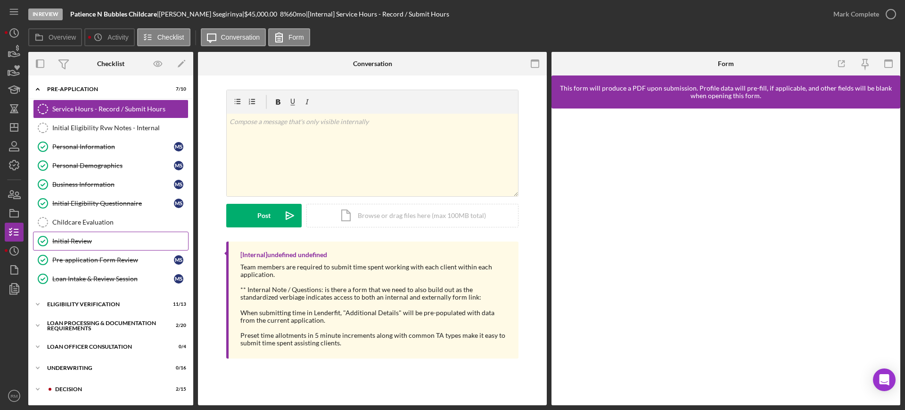
scroll to position [126, 0]
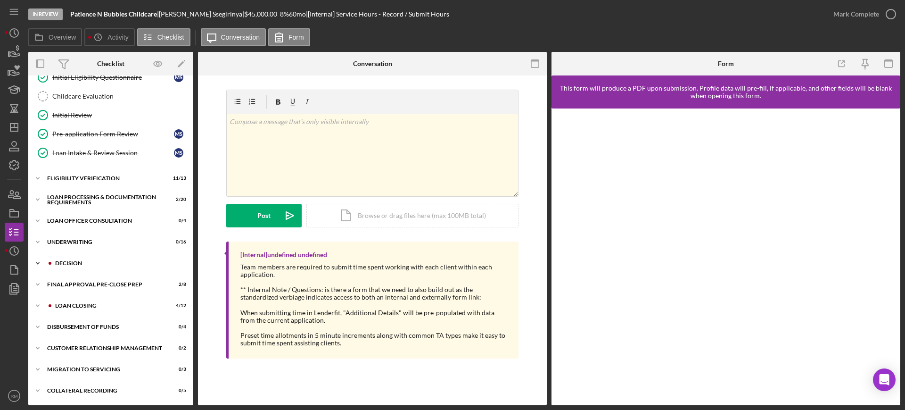
click at [113, 262] on div "Decision" at bounding box center [118, 263] width 126 height 6
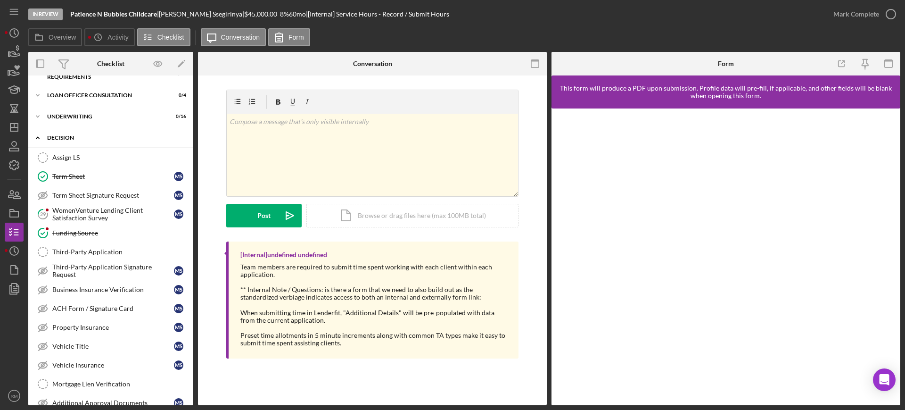
scroll to position [251, 0]
click at [83, 231] on div "Funding Source" at bounding box center [120, 234] width 136 height 8
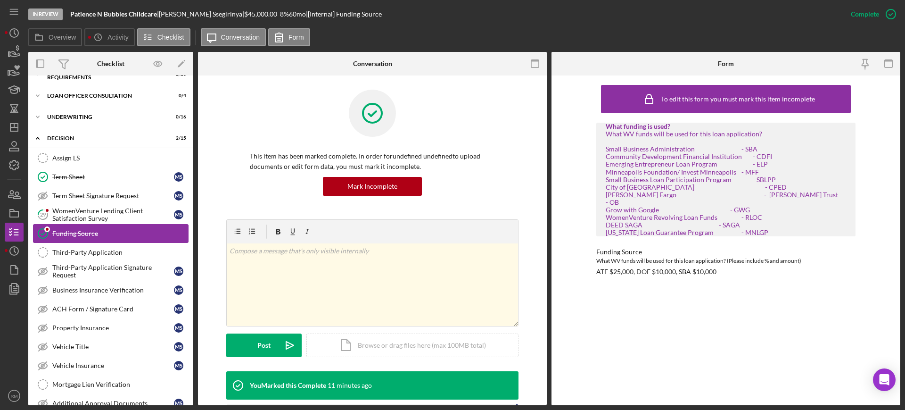
scroll to position [414, 0]
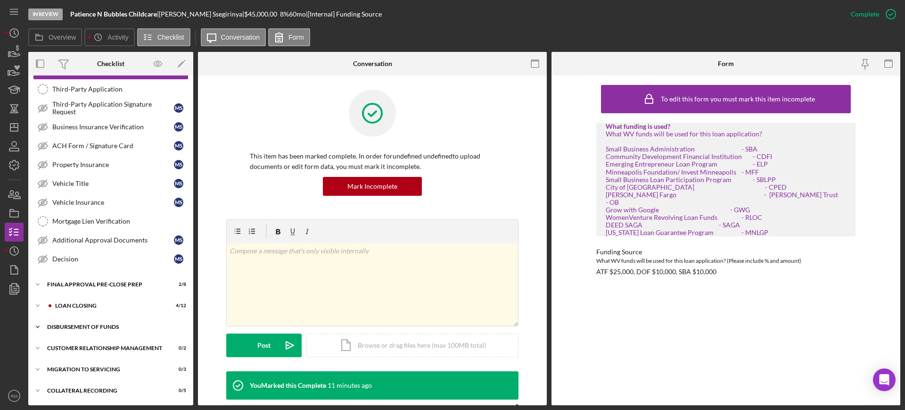
click at [92, 322] on div "Icon/Expander Disbursement of Funds 0 / 4" at bounding box center [110, 326] width 165 height 19
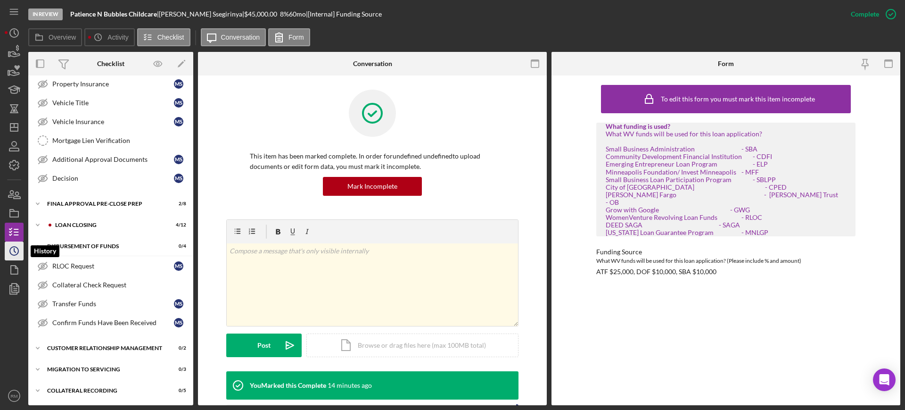
click at [9, 248] on icon "Icon/History" at bounding box center [14, 251] width 24 height 24
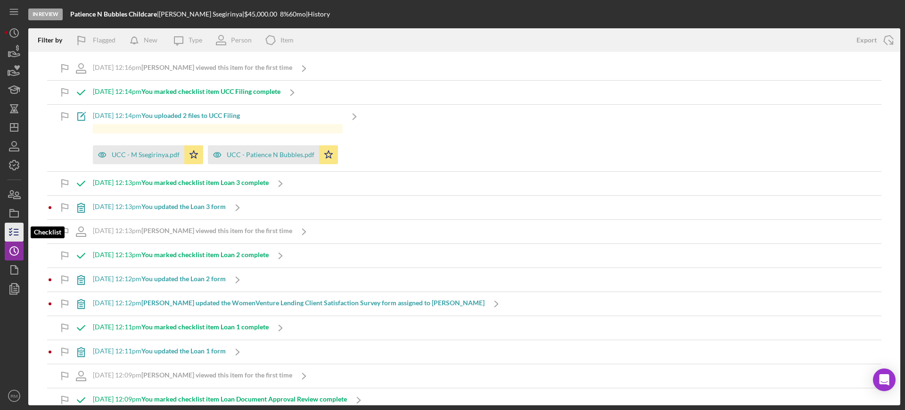
click at [16, 226] on icon "button" at bounding box center [14, 232] width 24 height 24
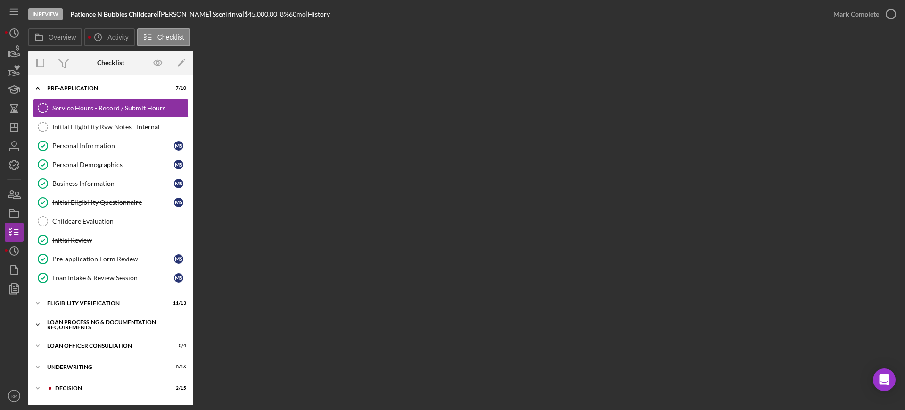
scroll to position [125, 0]
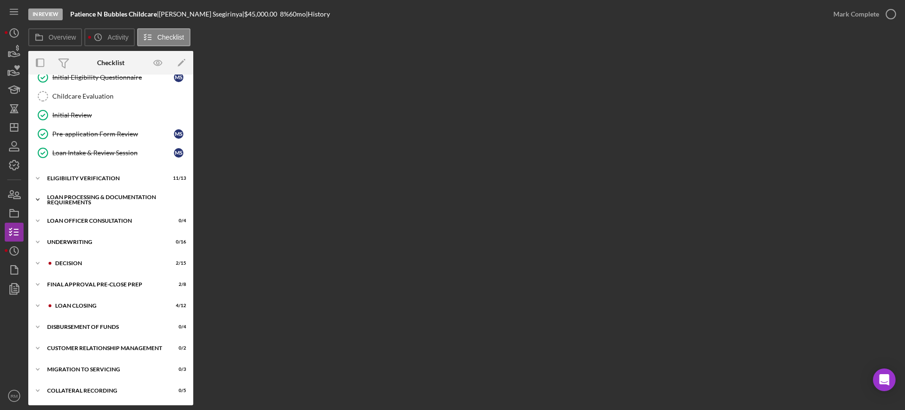
click at [118, 197] on div "Loan Processing & Documentation Requirements" at bounding box center [114, 199] width 134 height 11
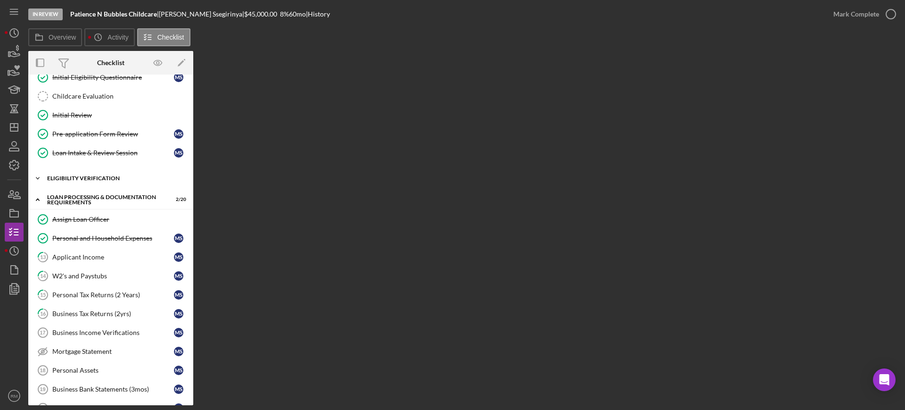
click at [101, 176] on div "Eligibility Verification" at bounding box center [114, 178] width 134 height 6
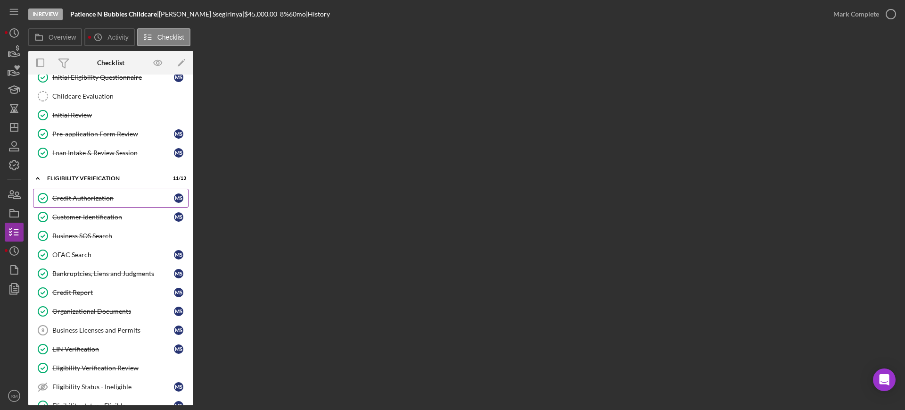
click at [97, 200] on div "Credit Authorization" at bounding box center [113, 198] width 122 height 8
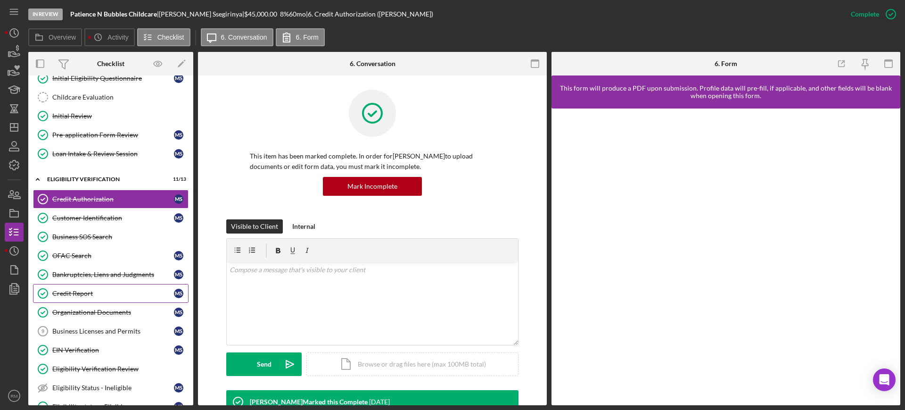
click at [73, 291] on div "Credit Report" at bounding box center [113, 293] width 122 height 8
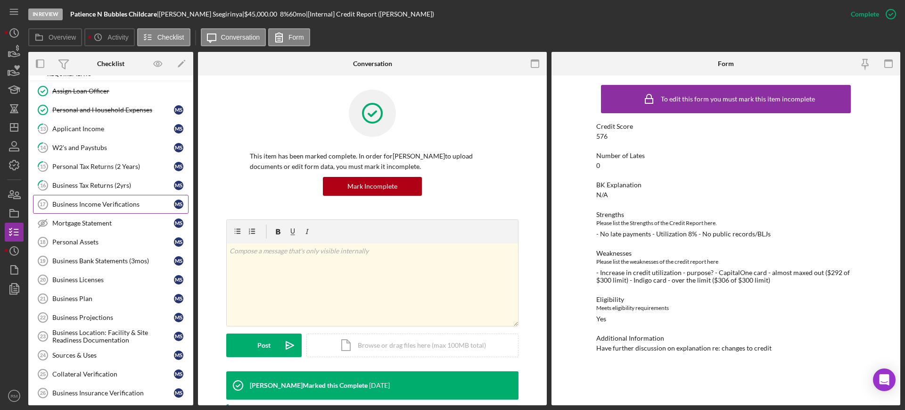
scroll to position [505, 0]
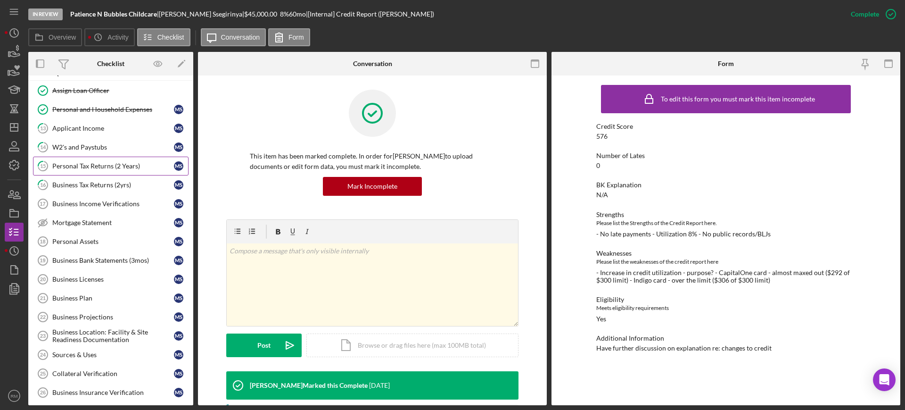
click at [115, 169] on div "Personal Tax Returns (2 Years)" at bounding box center [113, 166] width 122 height 8
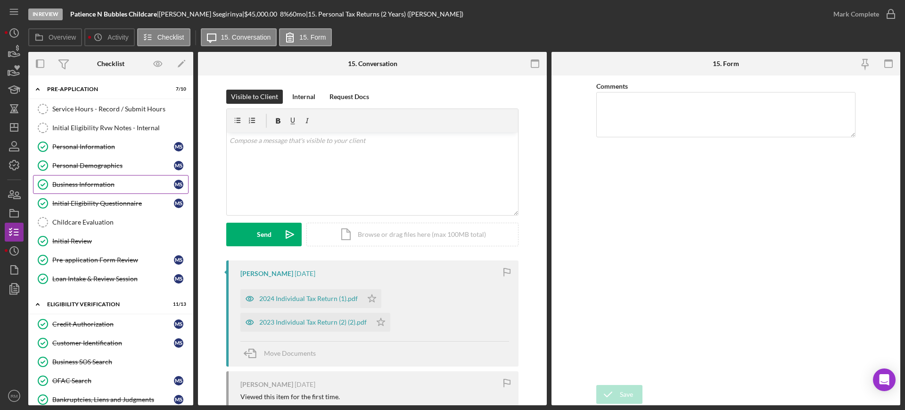
click at [118, 184] on div "Business Information" at bounding box center [113, 185] width 122 height 8
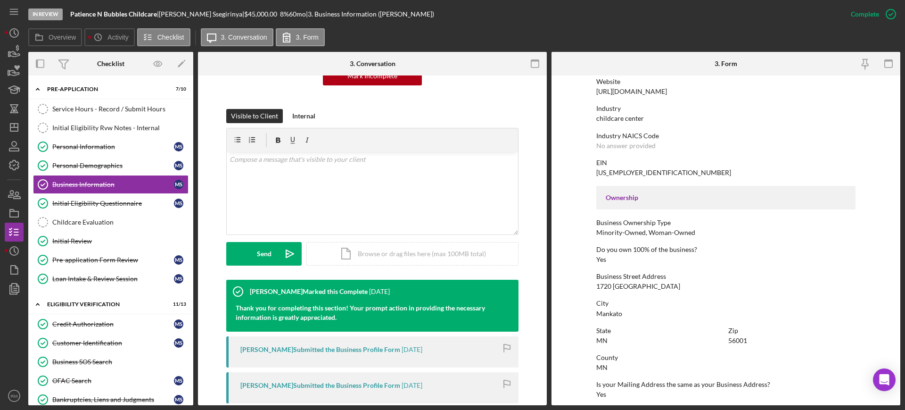
scroll to position [381, 0]
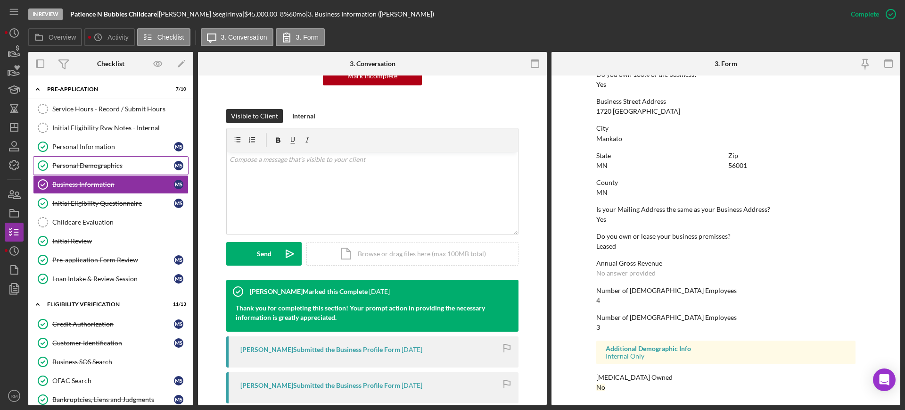
click at [107, 165] on div "Personal Demographics" at bounding box center [113, 166] width 122 height 8
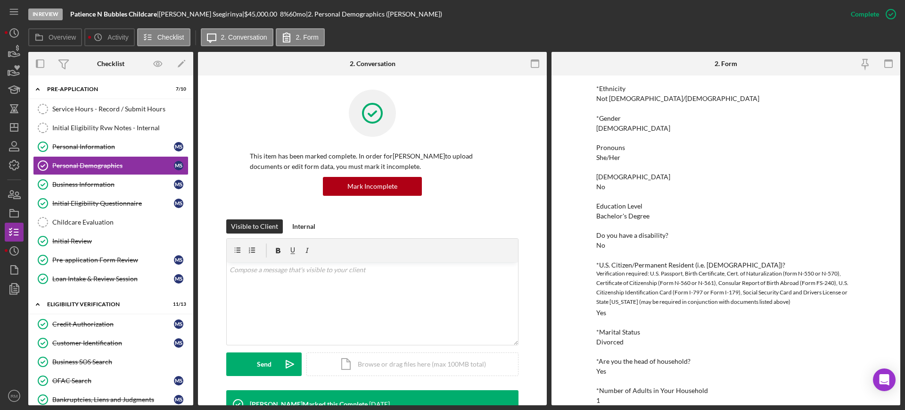
scroll to position [198, 0]
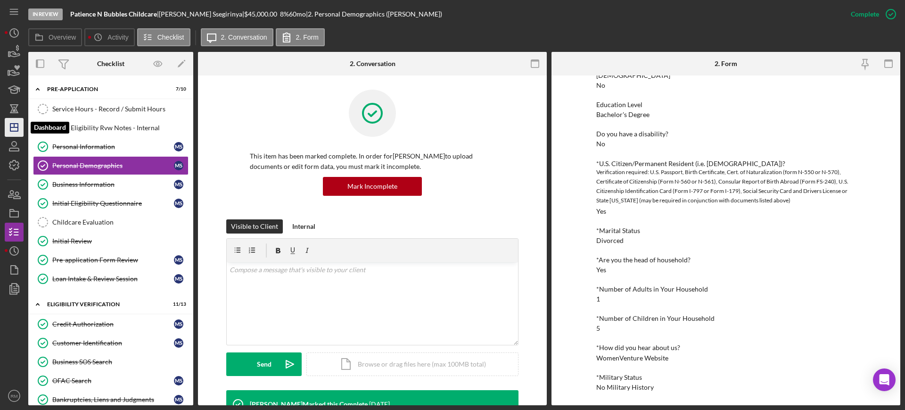
click at [16, 121] on icon "Icon/Dashboard" at bounding box center [14, 127] width 24 height 24
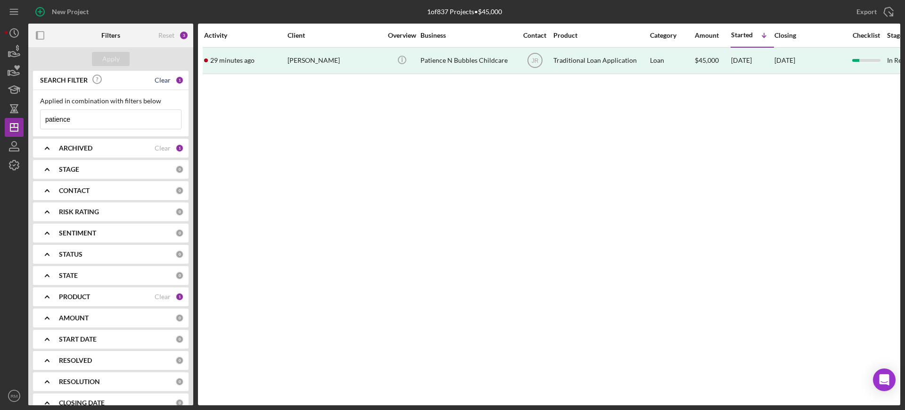
click at [165, 82] on div "Clear" at bounding box center [163, 80] width 16 height 8
click at [121, 58] on button "Apply" at bounding box center [111, 59] width 38 height 14
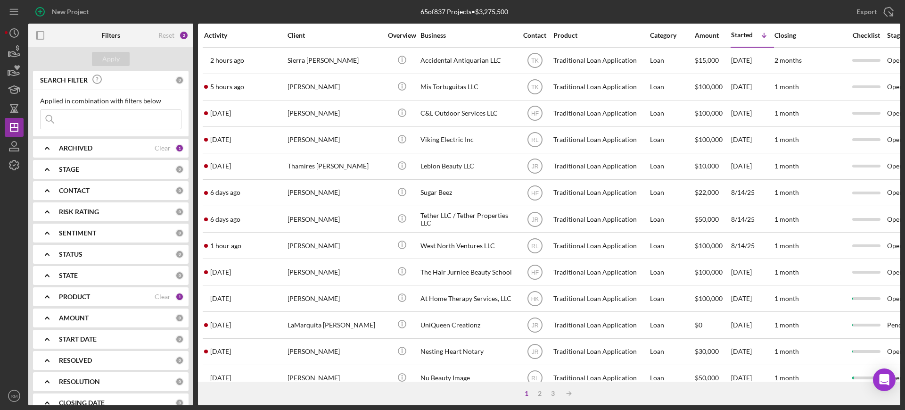
click at [94, 123] on input at bounding box center [111, 119] width 140 height 19
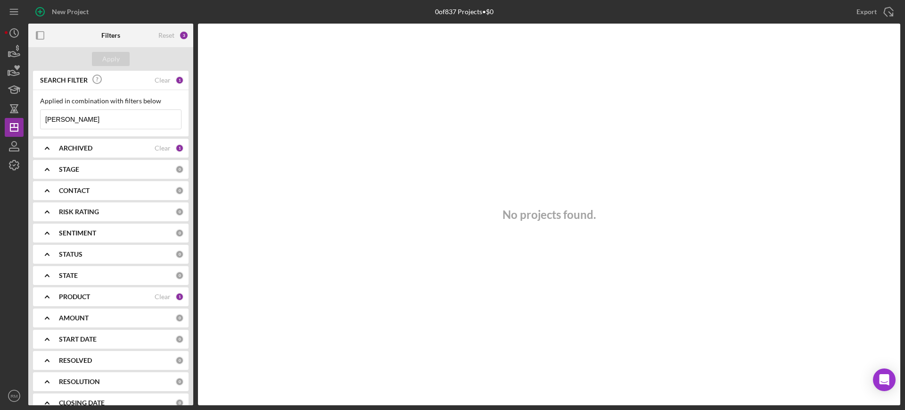
click at [97, 119] on input "[PERSON_NAME]" at bounding box center [111, 119] width 140 height 19
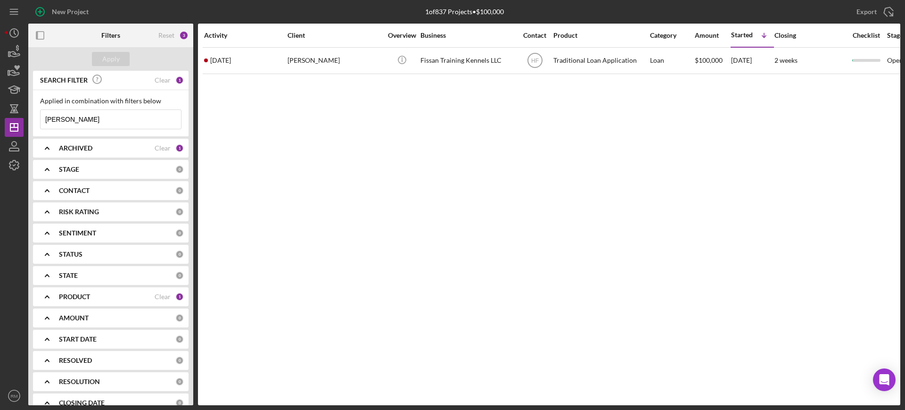
type input "gary"
click at [93, 111] on input "gary" at bounding box center [111, 119] width 140 height 19
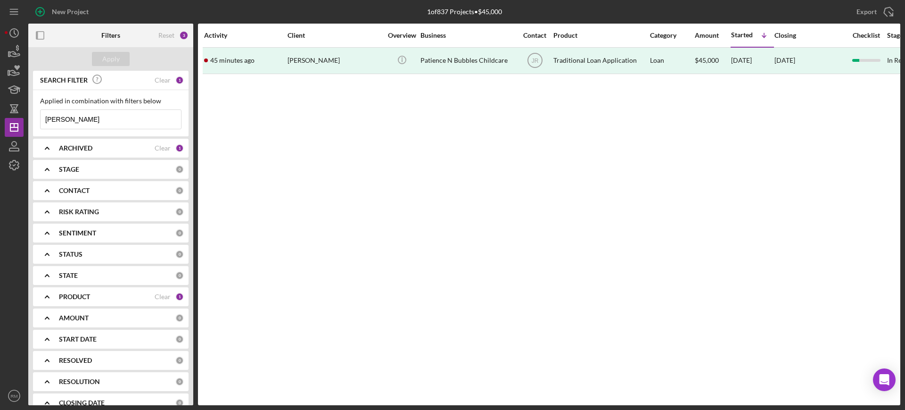
click at [92, 120] on input "mary" at bounding box center [111, 119] width 140 height 19
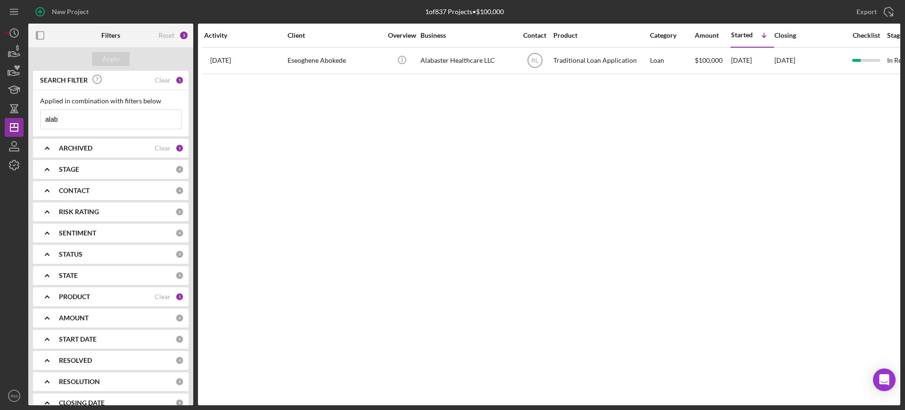
click at [92, 120] on input "alab" at bounding box center [111, 119] width 140 height 19
click at [92, 120] on input "sound" at bounding box center [111, 119] width 140 height 19
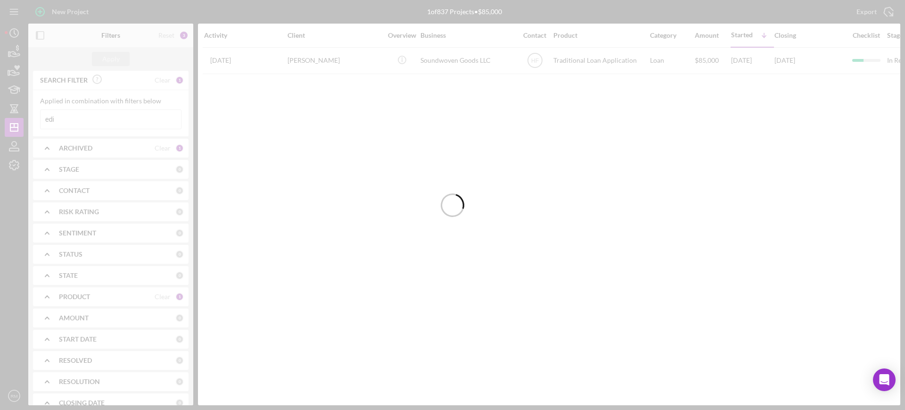
type input "edi"
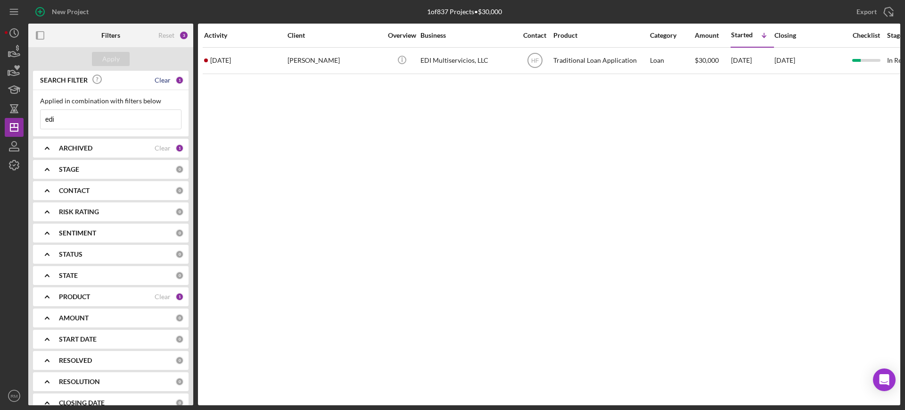
click at [156, 81] on div "Clear" at bounding box center [163, 80] width 16 height 8
click at [106, 57] on div "Apply" at bounding box center [110, 59] width 17 height 14
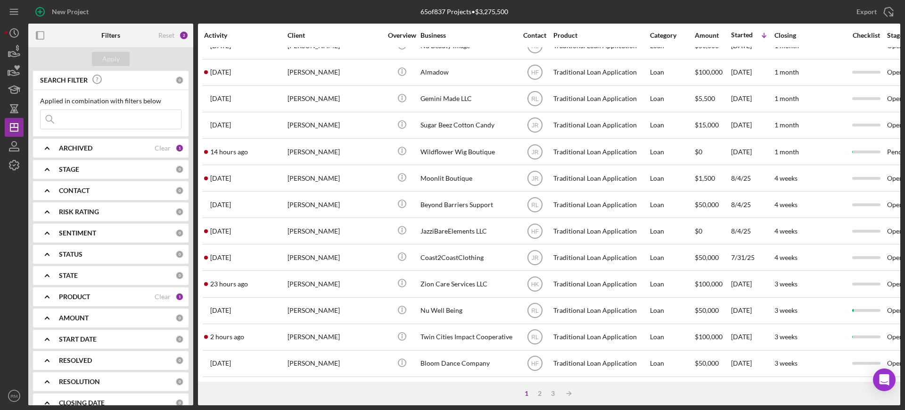
scroll to position [341, 0]
click at [540, 392] on div "2" at bounding box center [539, 393] width 13 height 8
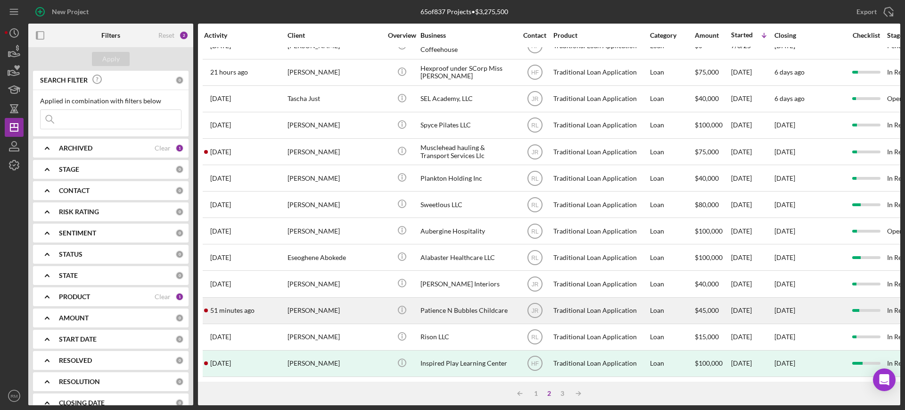
scroll to position [0, 0]
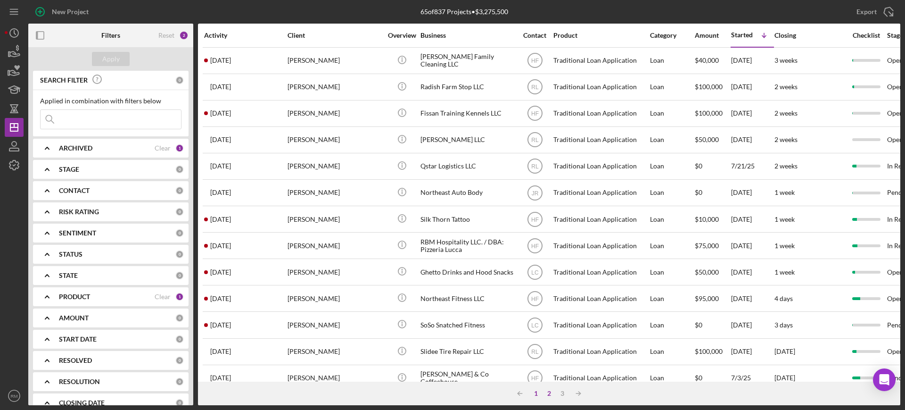
click at [535, 392] on div "1" at bounding box center [535, 393] width 13 height 8
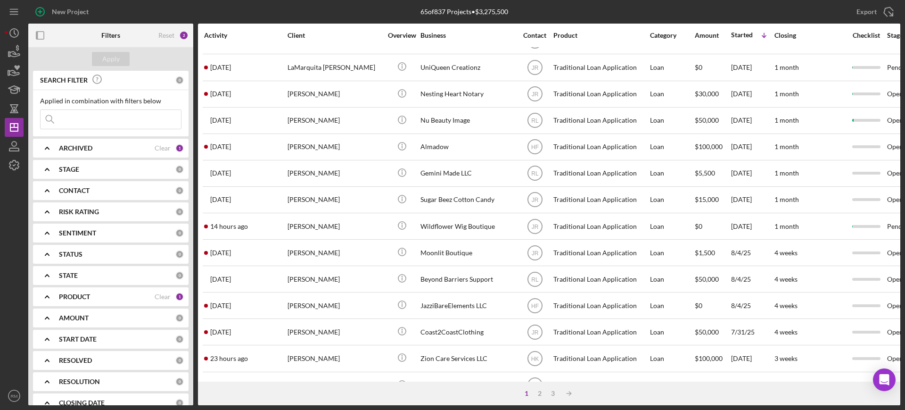
scroll to position [341, 0]
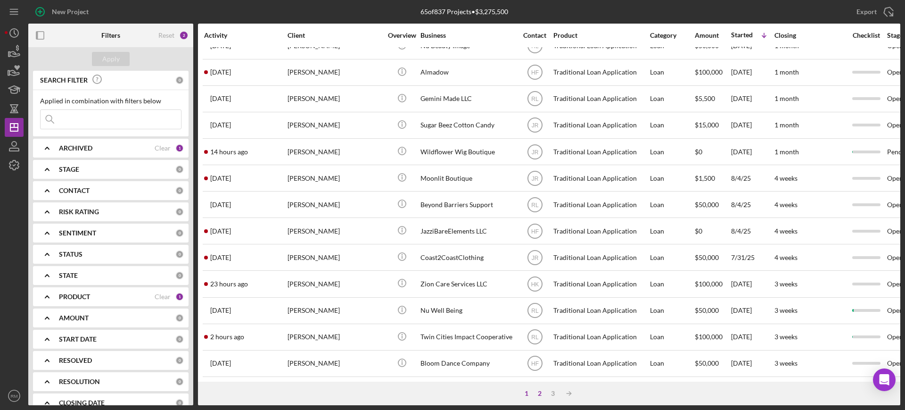
click at [543, 394] on div "2" at bounding box center [539, 393] width 13 height 8
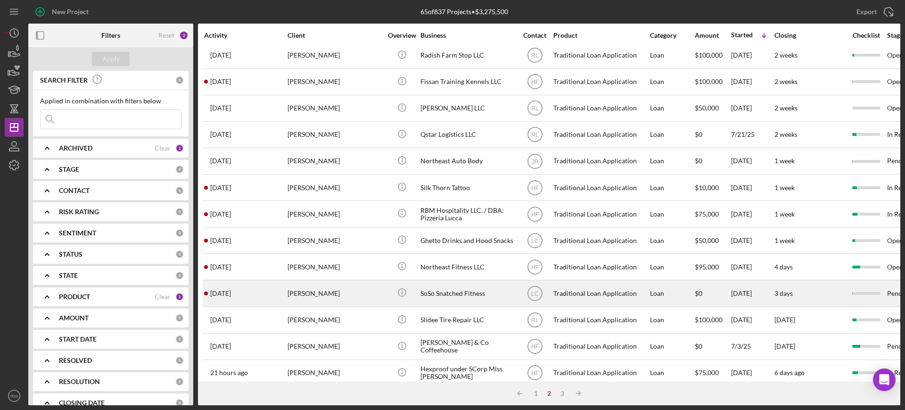
scroll to position [0, 0]
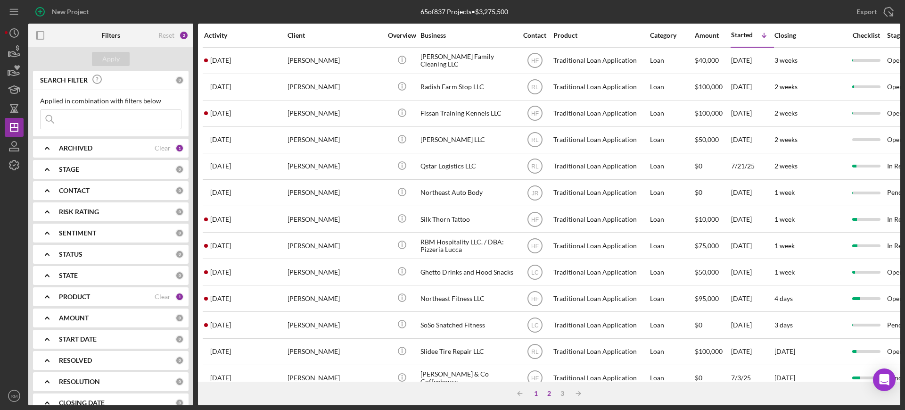
click at [534, 393] on div "1" at bounding box center [535, 393] width 13 height 8
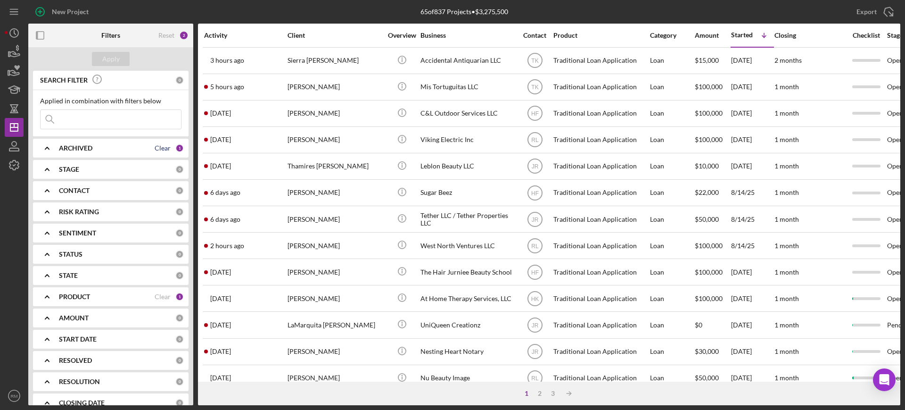
click at [163, 148] on div "Clear" at bounding box center [163, 148] width 16 height 8
click at [146, 121] on input at bounding box center [111, 119] width 140 height 19
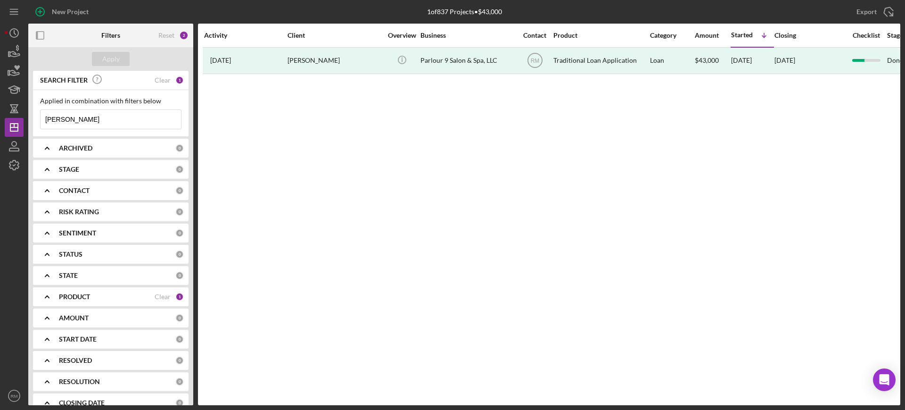
type input "switala"
click at [157, 79] on div "Clear" at bounding box center [163, 80] width 16 height 8
click at [111, 57] on div "Apply" at bounding box center [110, 59] width 17 height 14
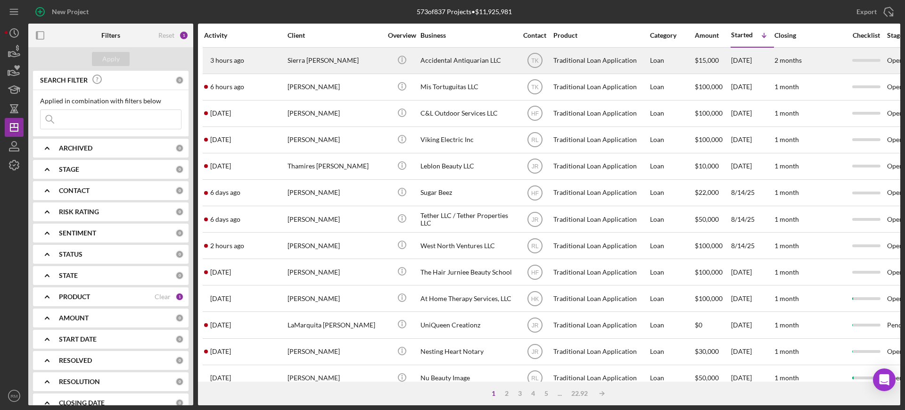
click at [264, 62] on div "3 hours ago Sierra Sager" at bounding box center [245, 60] width 82 height 25
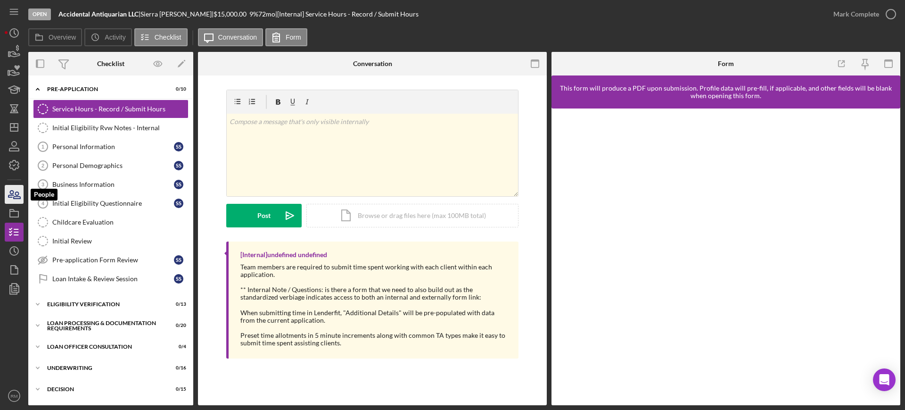
click at [16, 201] on icon "button" at bounding box center [14, 194] width 24 height 24
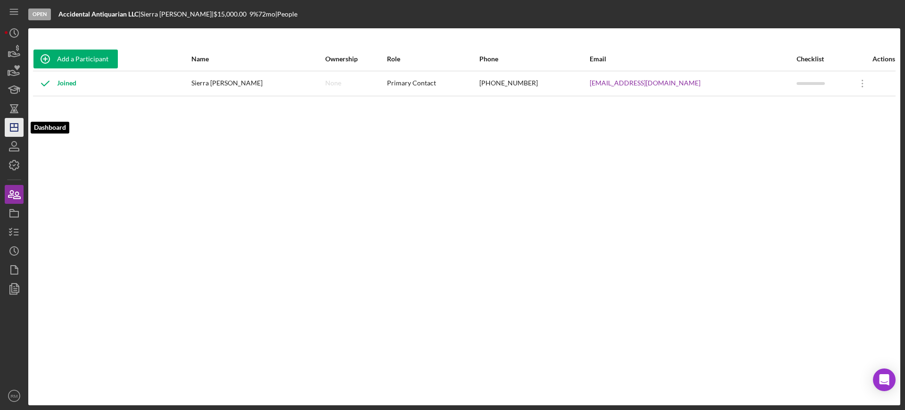
click at [9, 130] on icon "Icon/Dashboard" at bounding box center [14, 127] width 24 height 24
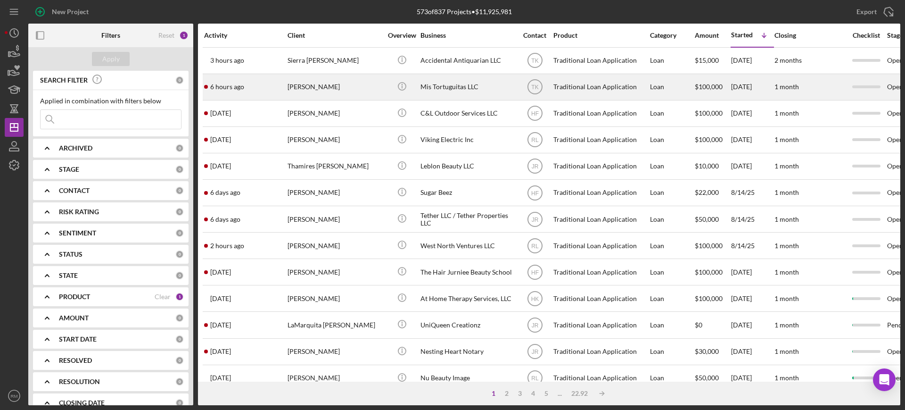
click at [362, 83] on div "Ladymar Koloshuk" at bounding box center [335, 86] width 94 height 25
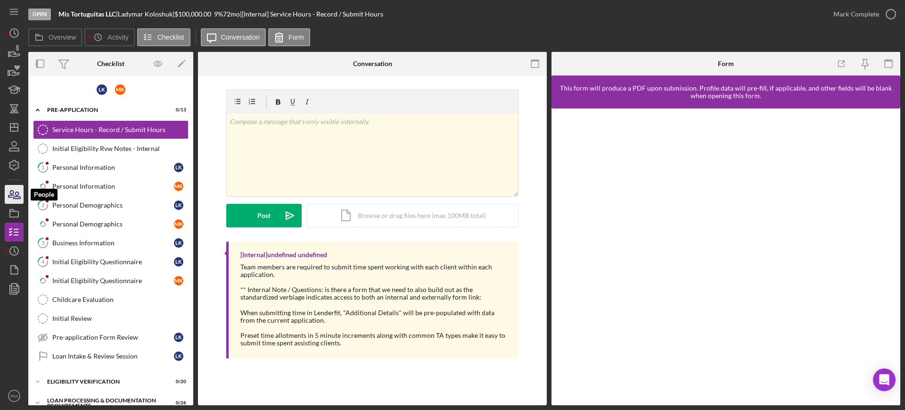
click at [12, 197] on icon "button" at bounding box center [10, 193] width 5 height 7
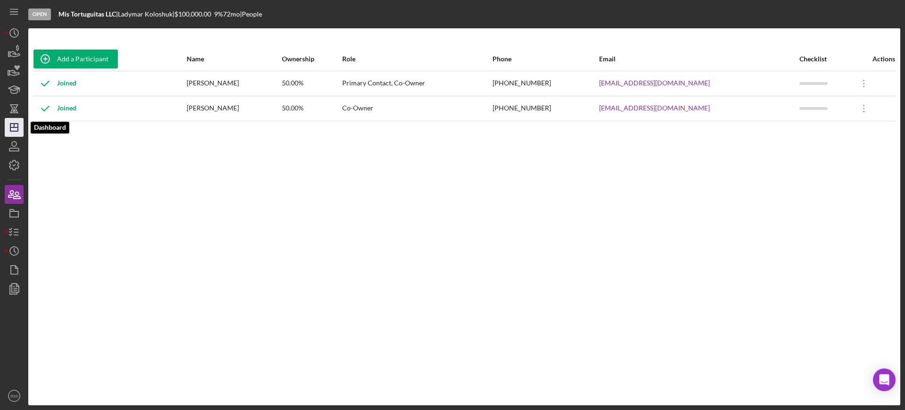
click at [17, 132] on icon "Icon/Dashboard" at bounding box center [14, 127] width 24 height 24
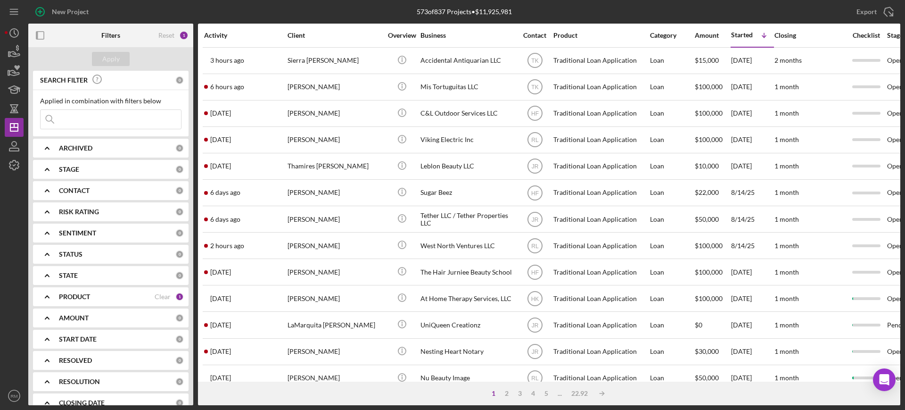
click at [71, 145] on b "ARCHIVED" at bounding box center [75, 148] width 33 height 8
click at [43, 187] on input "Active" at bounding box center [45, 186] width 9 height 9
checkbox input "true"
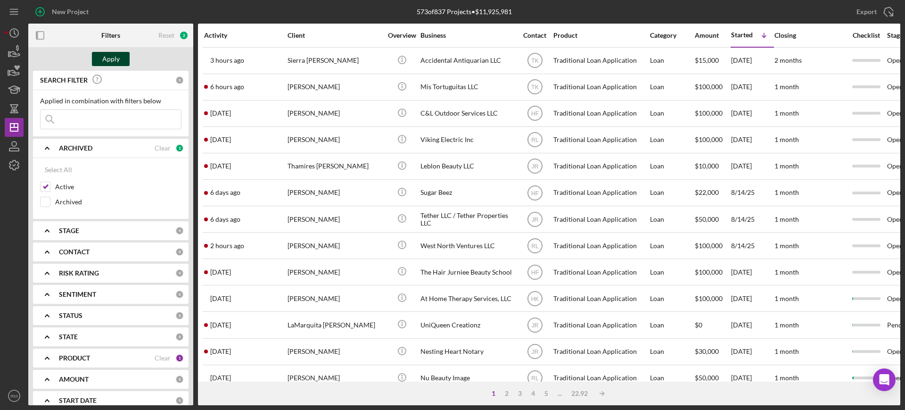
click at [122, 59] on button "Apply" at bounding box center [111, 59] width 38 height 14
click at [75, 152] on div "ARCHIVED Clear 1" at bounding box center [121, 148] width 125 height 8
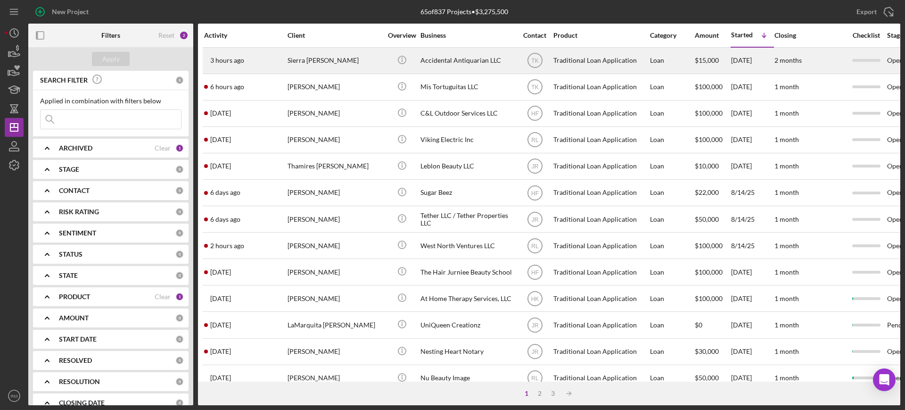
click at [266, 64] on div "3 hours ago Sierra Sager" at bounding box center [245, 60] width 82 height 25
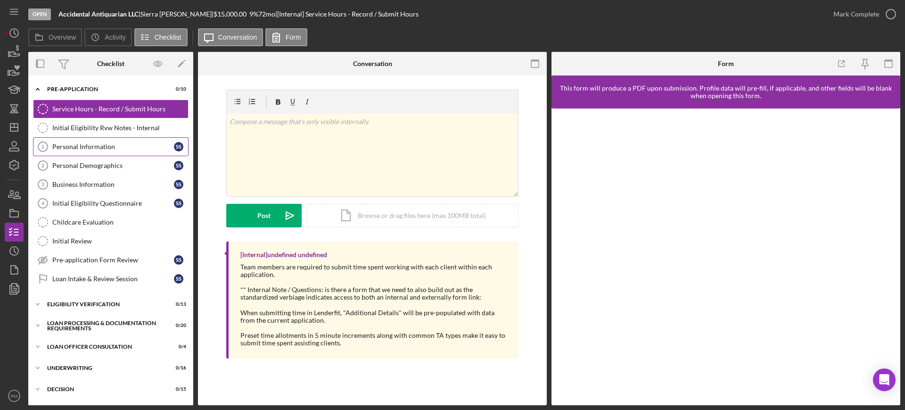
scroll to position [126, 0]
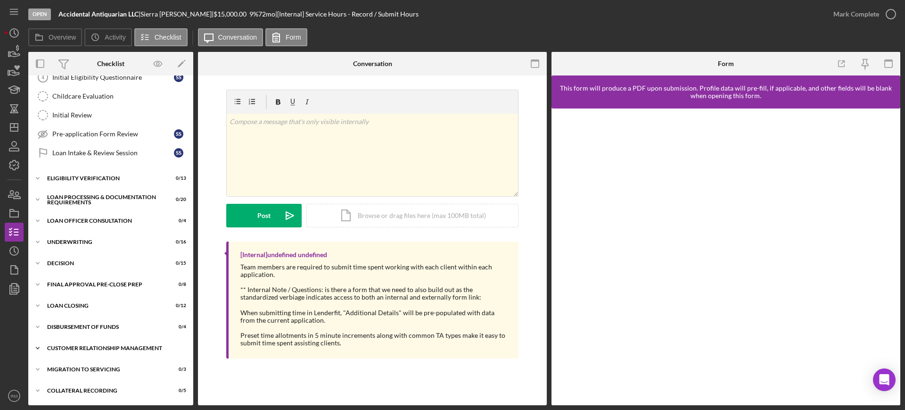
click at [115, 348] on div "Customer Relationship Management" at bounding box center [114, 348] width 134 height 6
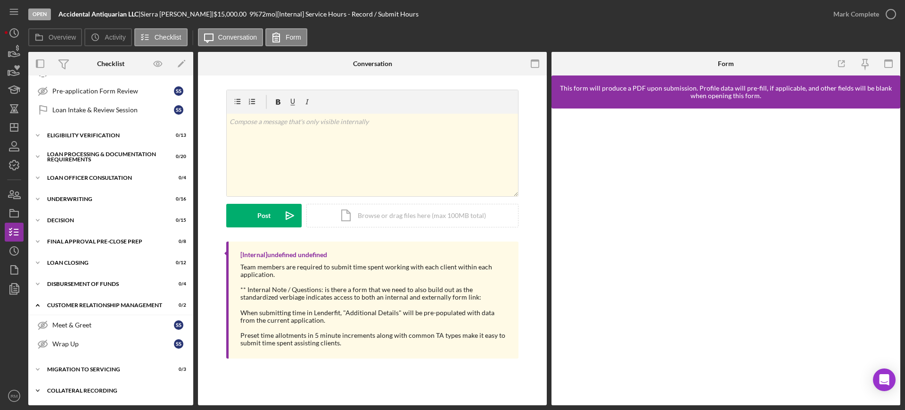
click at [104, 388] on div "Collateral Recording" at bounding box center [114, 390] width 134 height 6
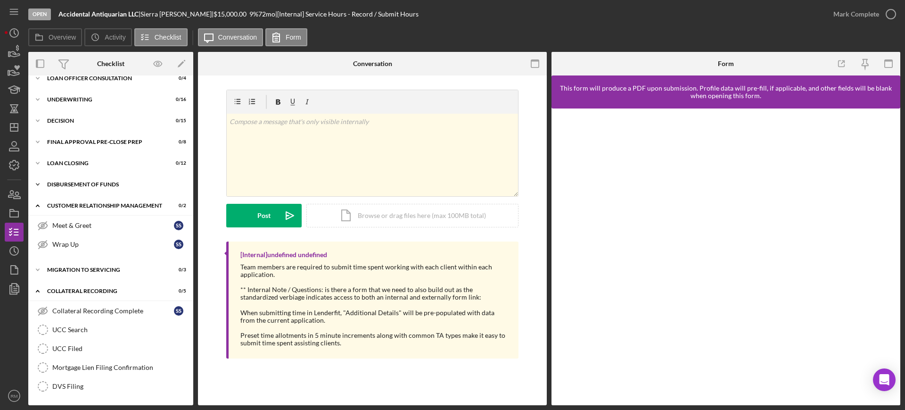
click at [91, 184] on div "Disbursement of Funds" at bounding box center [114, 184] width 134 height 6
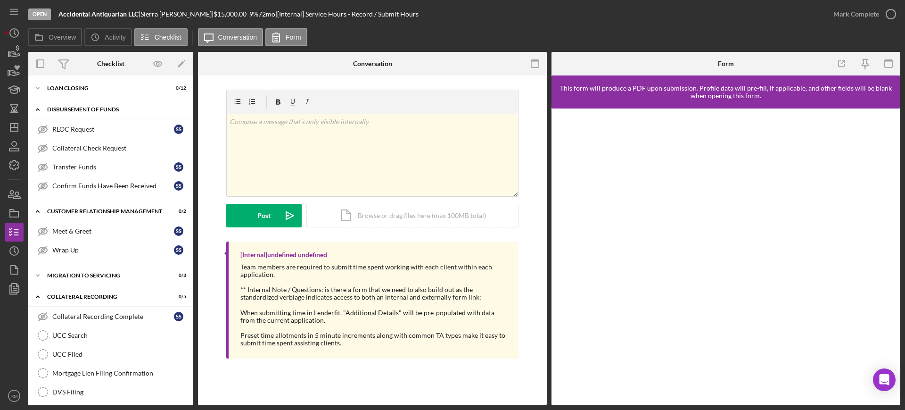
scroll to position [349, 0]
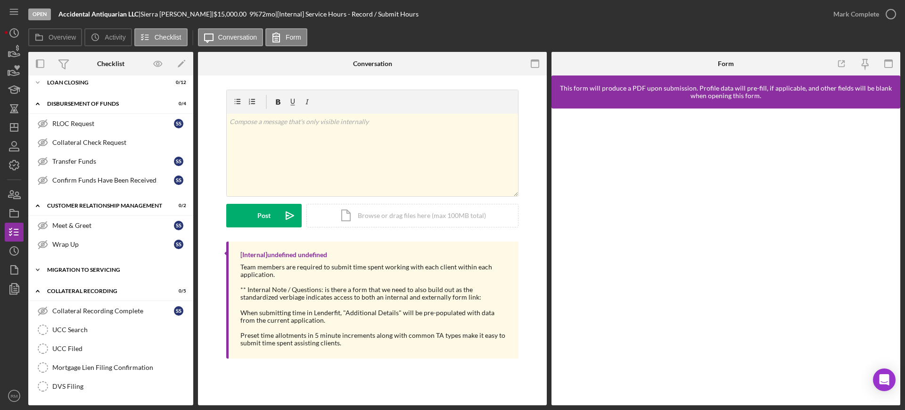
click at [91, 261] on div "Icon/Expander Migration to Servicing 0 / 3" at bounding box center [110, 269] width 165 height 19
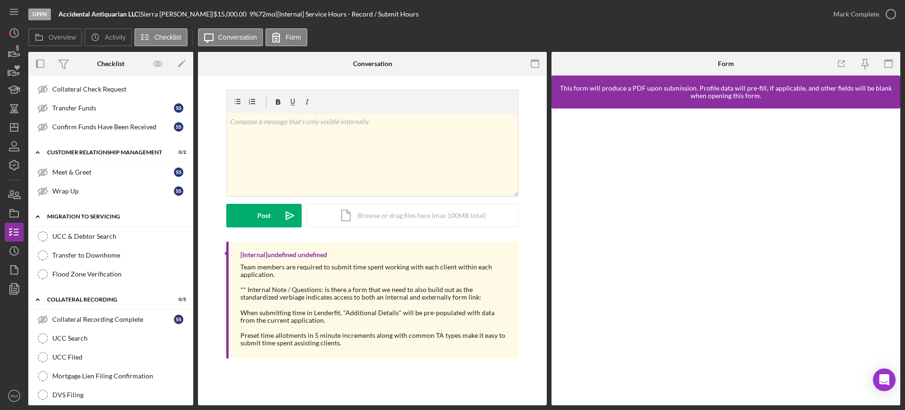
scroll to position [411, 0]
